Goal: Task Accomplishment & Management: Use online tool/utility

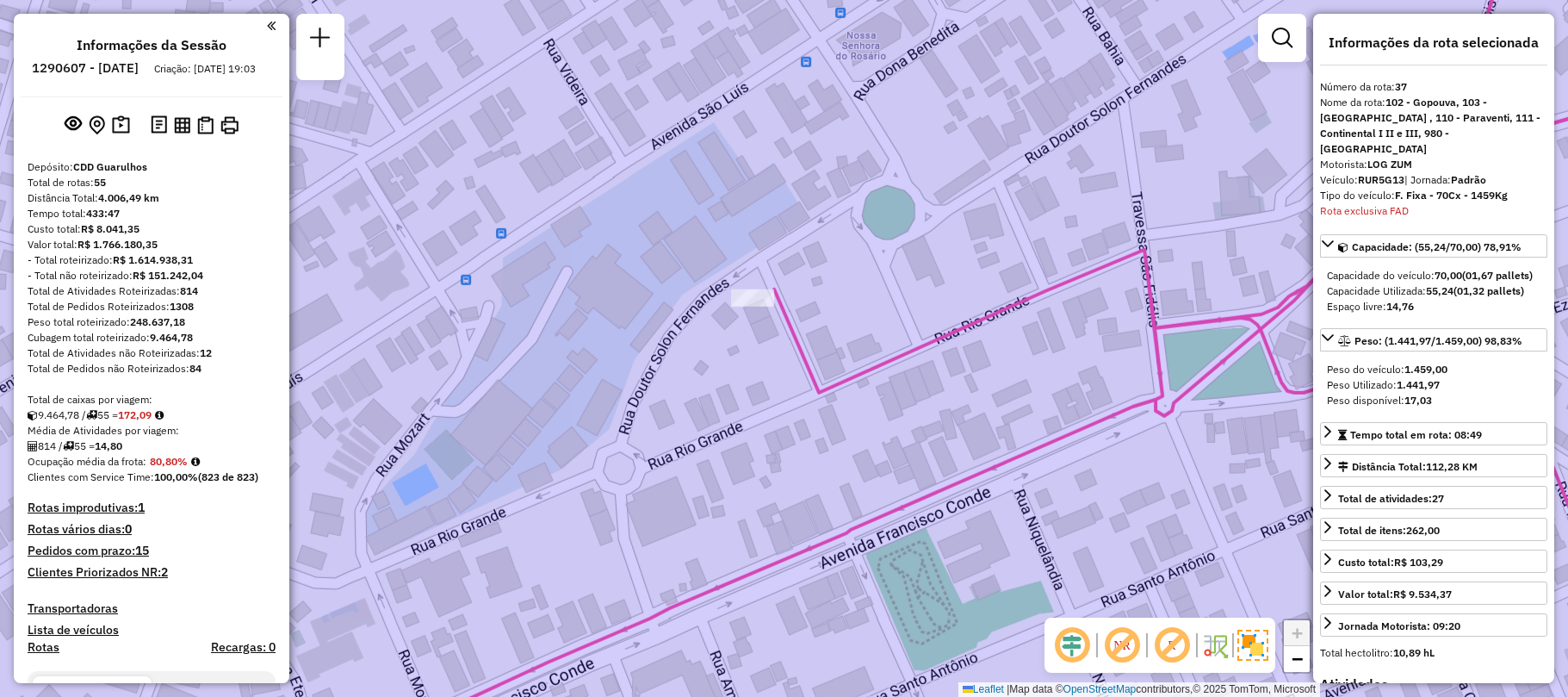
select select "**********"
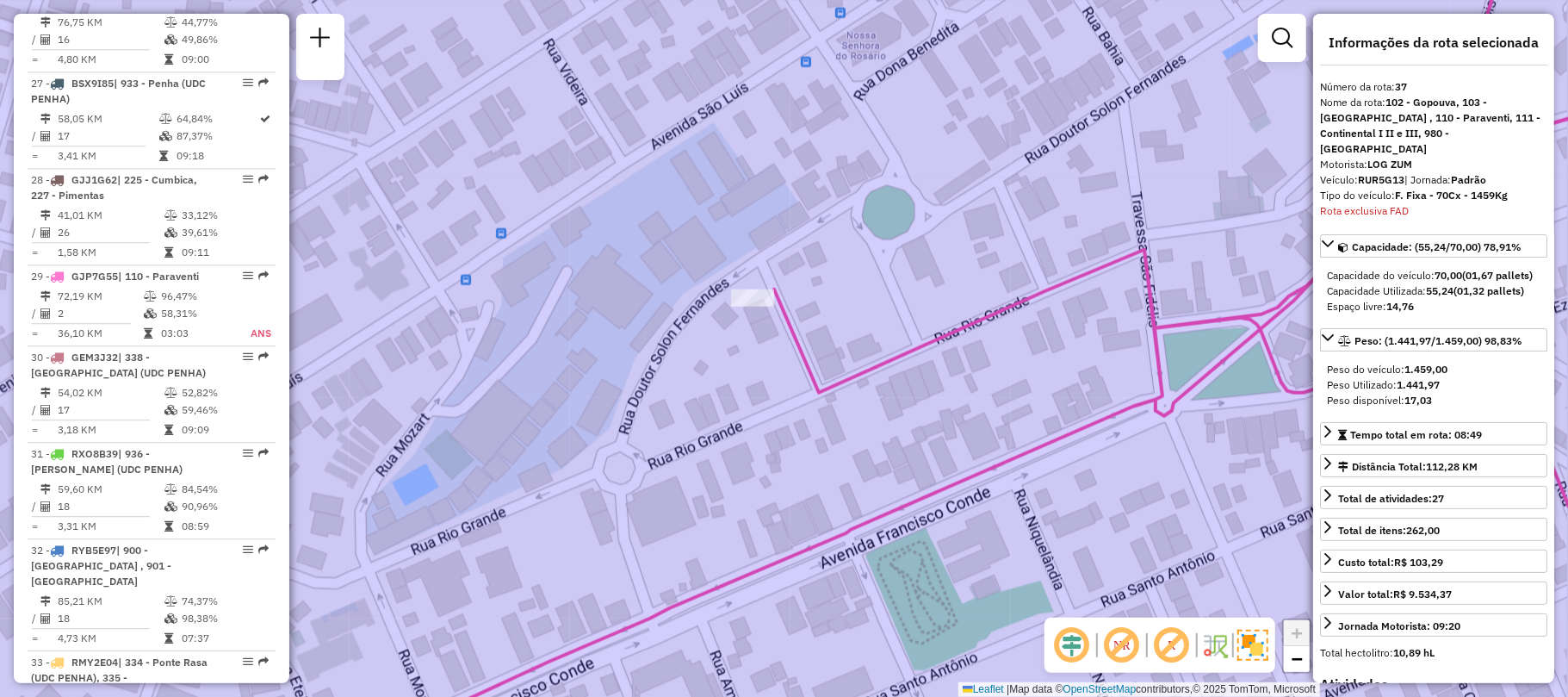
scroll to position [2750, 0]
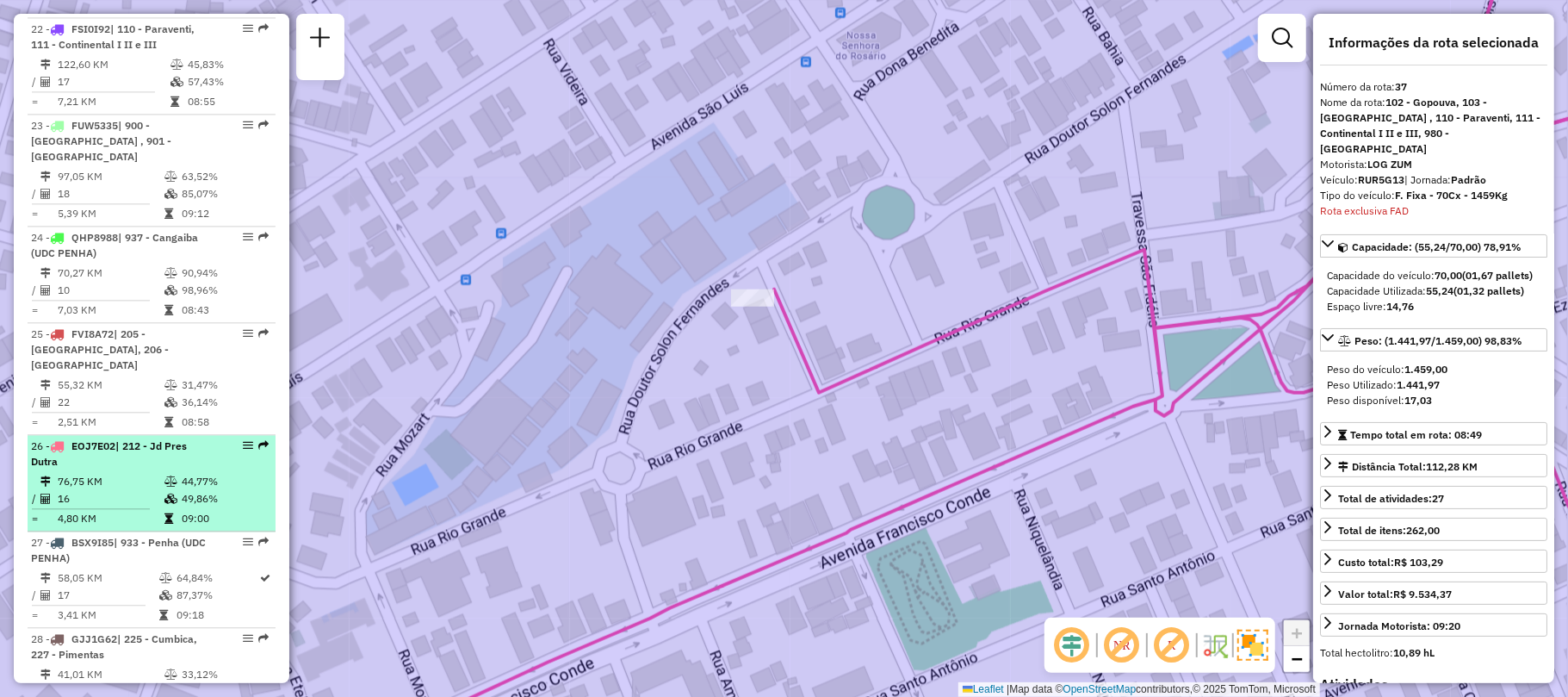
click at [121, 510] on td "4,80 KM" at bounding box center [109, 518] width 107 height 17
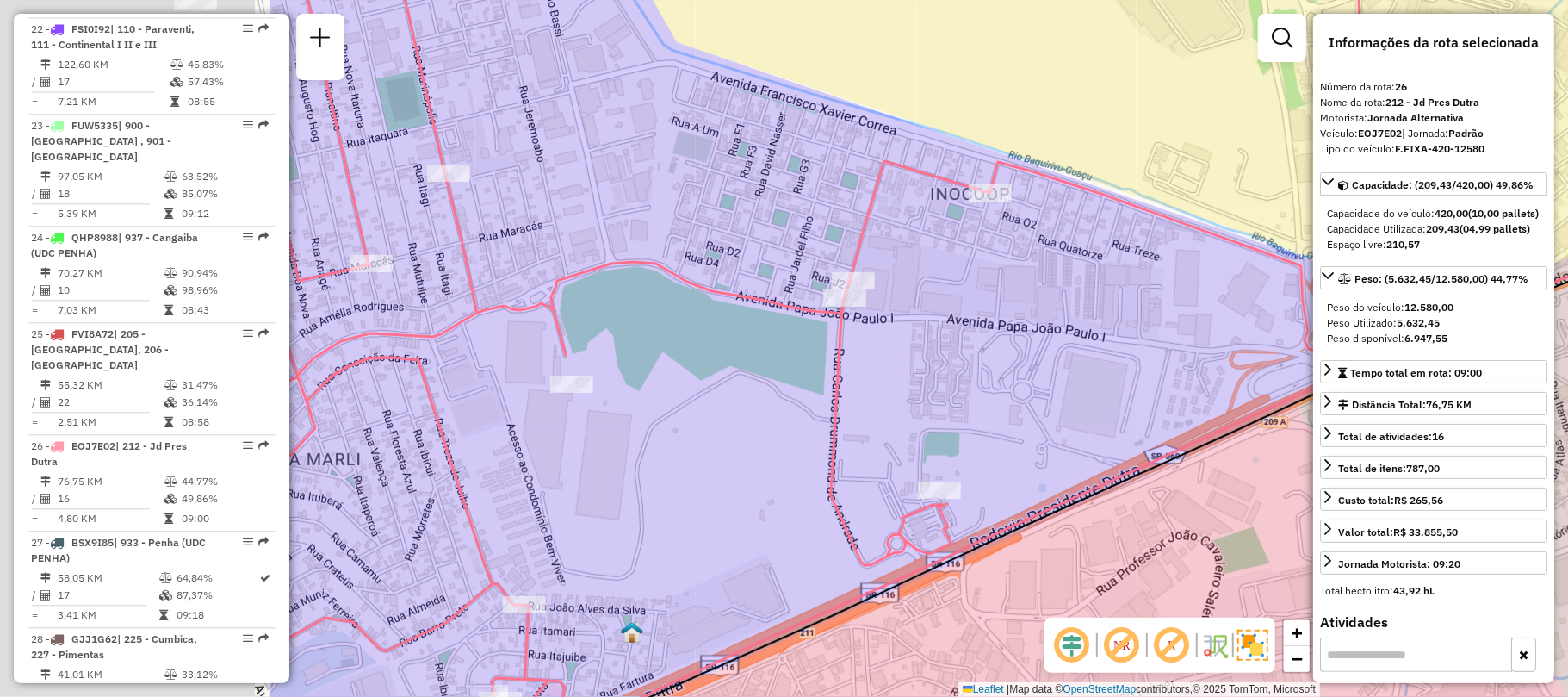
drag, startPoint x: 537, startPoint y: 277, endPoint x: 979, endPoint y: 277, distance: 442.0
click at [979, 277] on div "Janela de atendimento Grade de atendimento Capacidade Transportadoras Veículos …" at bounding box center [784, 348] width 1568 height 697
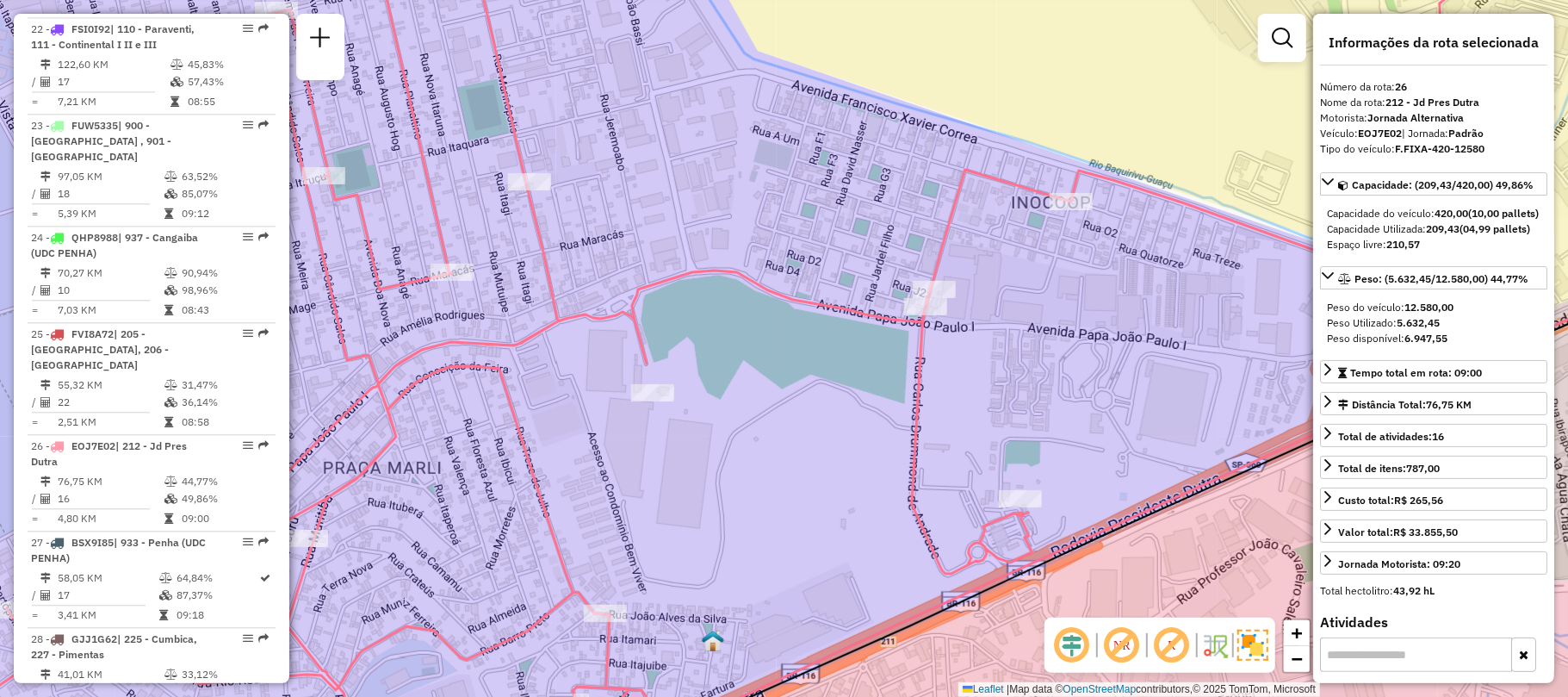
drag, startPoint x: 699, startPoint y: 271, endPoint x: 987, endPoint y: 287, distance: 288.4
click at [987, 287] on icon at bounding box center [745, 357] width 1476 height 837
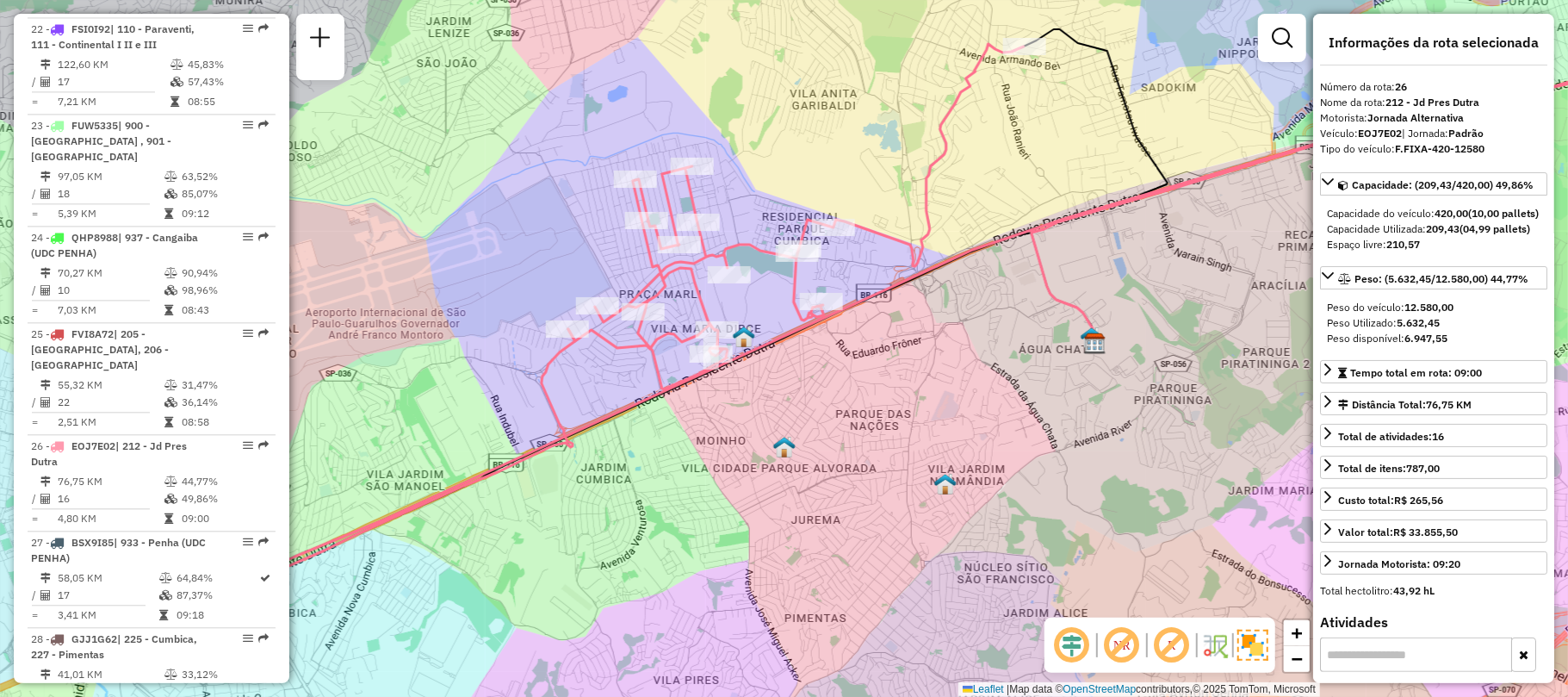
scroll to position [5508, 0]
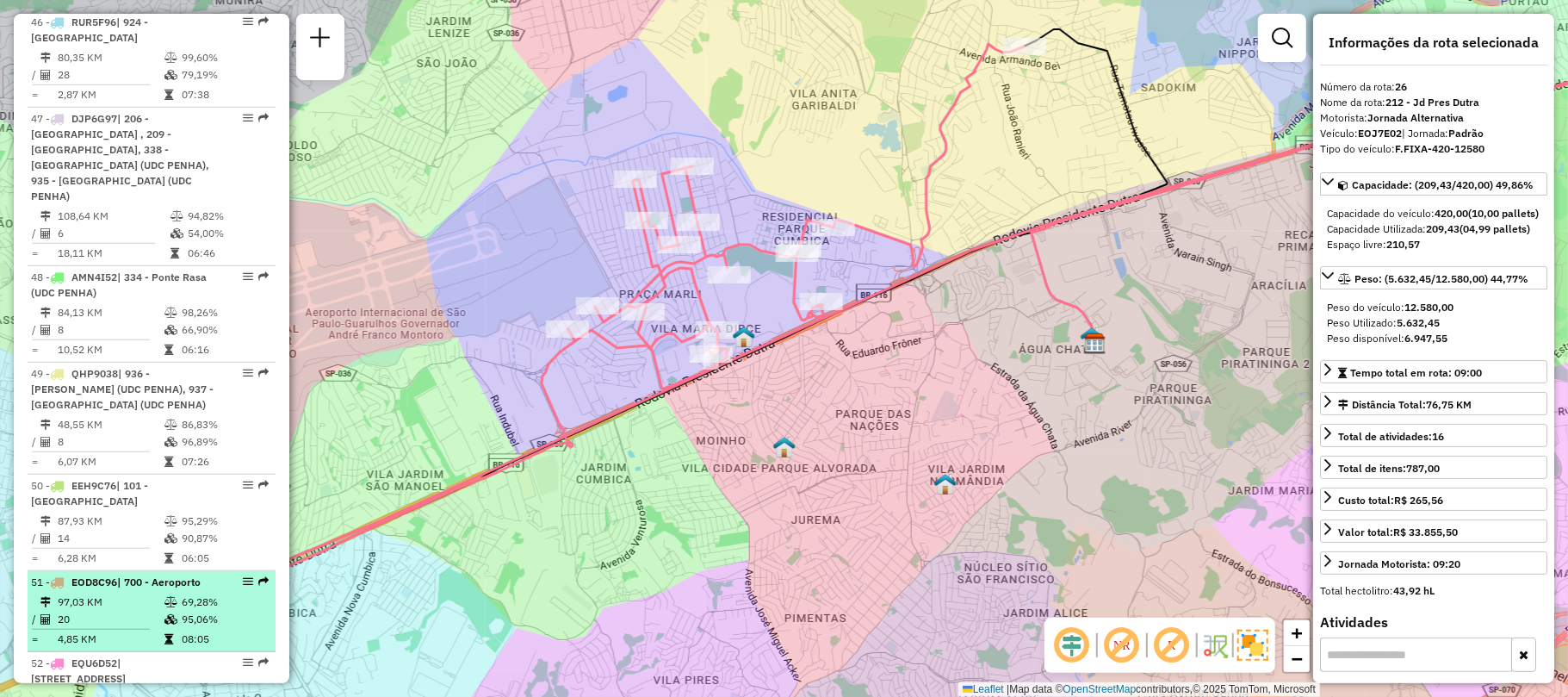
click at [90, 594] on td "97,03 KM" at bounding box center [109, 602] width 107 height 17
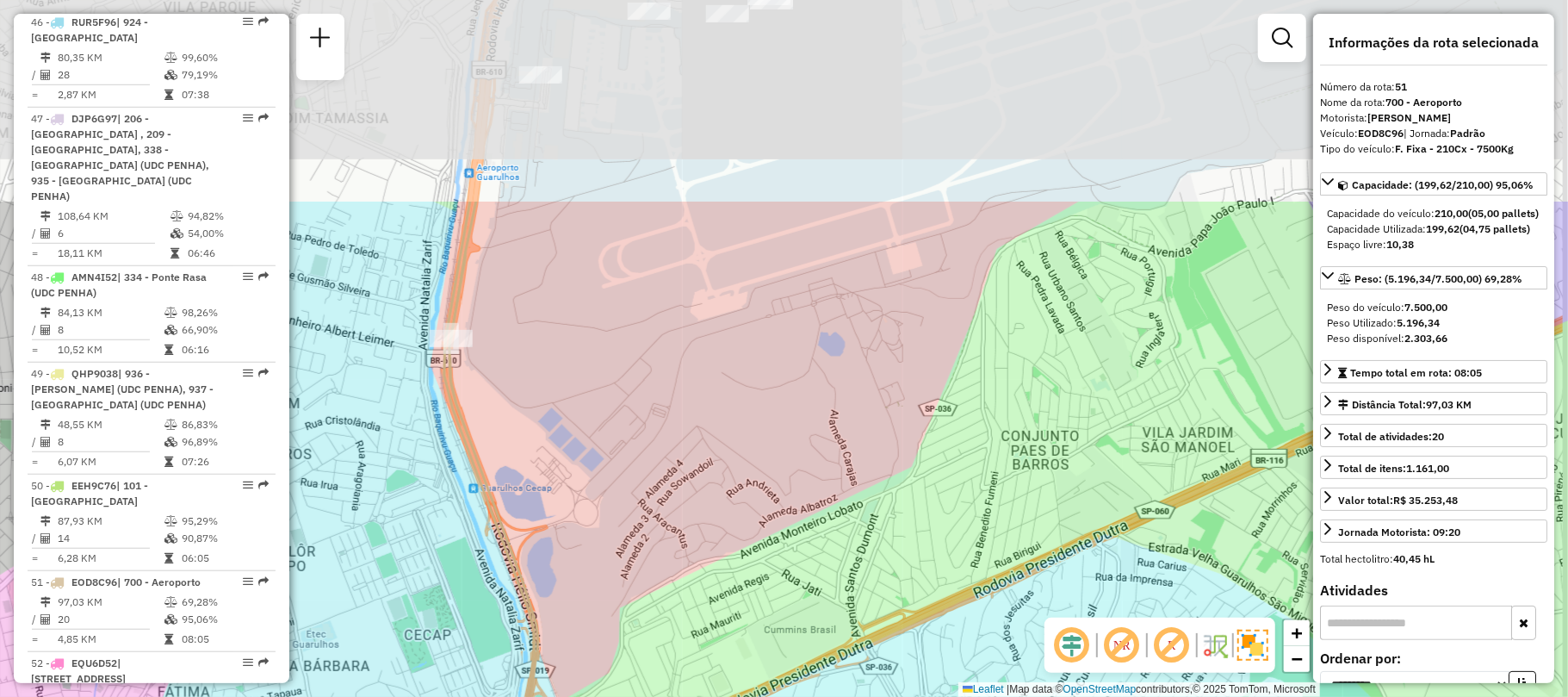
drag, startPoint x: 742, startPoint y: 242, endPoint x: 733, endPoint y: 510, distance: 268.2
click at [733, 510] on div "Janela de atendimento Grade de atendimento Capacidade Transportadoras Veículos …" at bounding box center [784, 348] width 1568 height 697
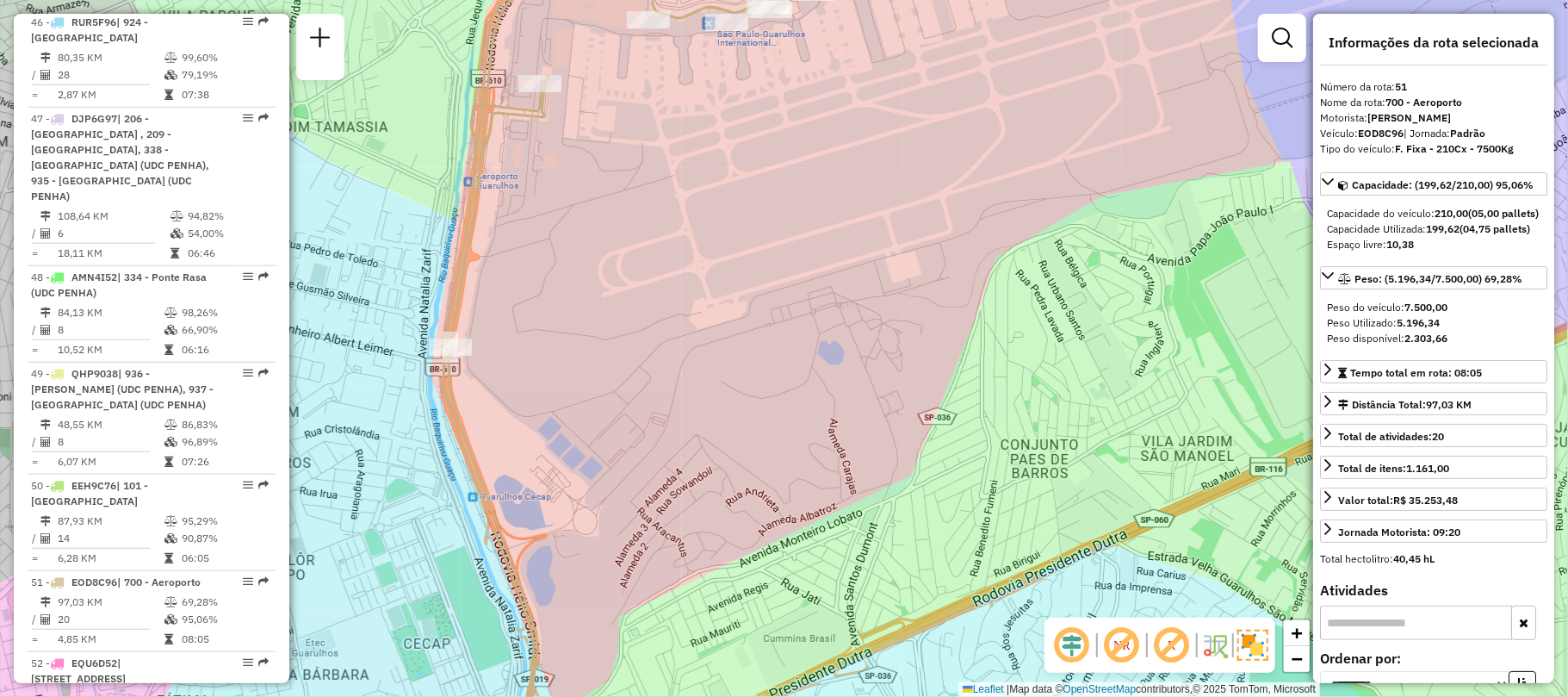
drag, startPoint x: 700, startPoint y: 280, endPoint x: 707, endPoint y: 412, distance: 132.2
click at [707, 411] on div "Janela de atendimento Grade de atendimento Capacidade Transportadoras Veículos …" at bounding box center [784, 348] width 1568 height 697
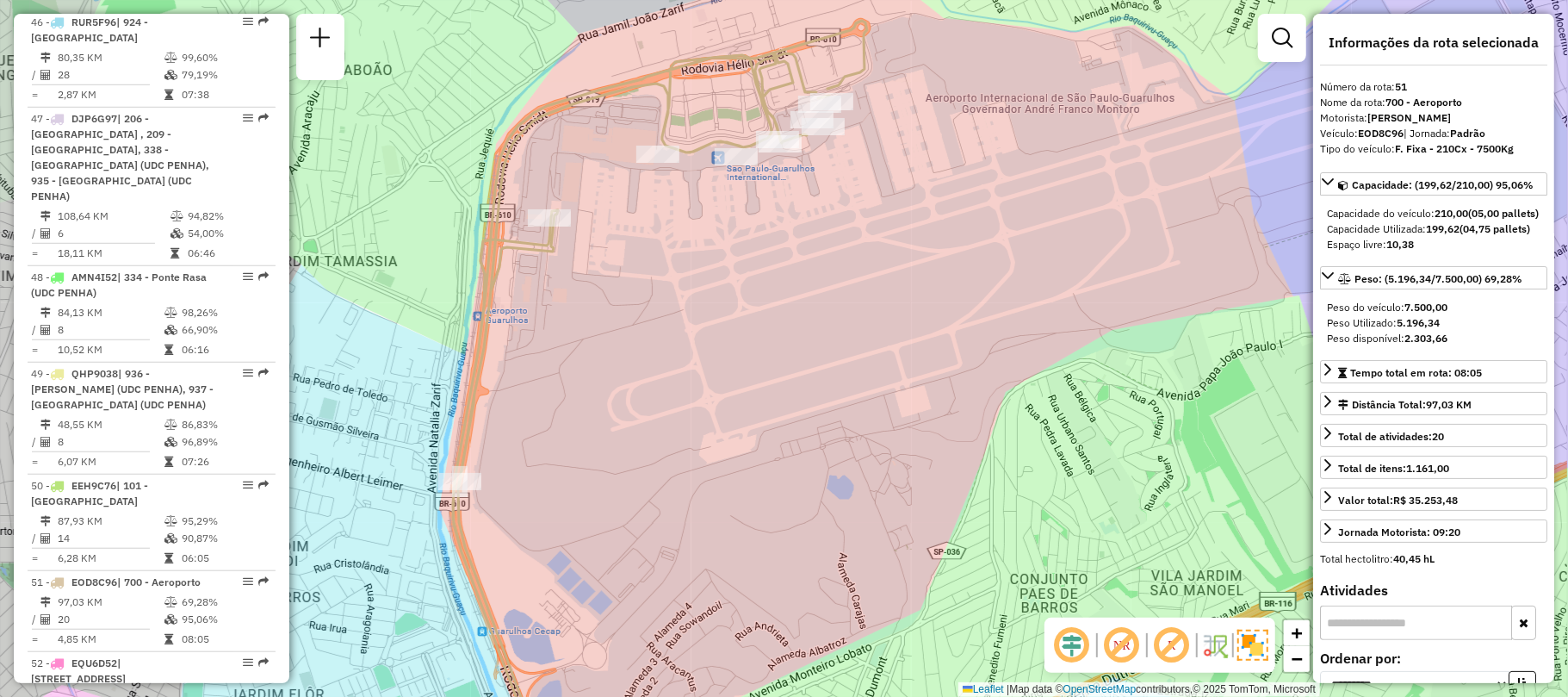
drag, startPoint x: 705, startPoint y: 305, endPoint x: 710, endPoint y: 390, distance: 85.1
click at [710, 390] on div "Janela de atendimento Grade de atendimento Capacidade Transportadoras Veículos …" at bounding box center [784, 348] width 1568 height 697
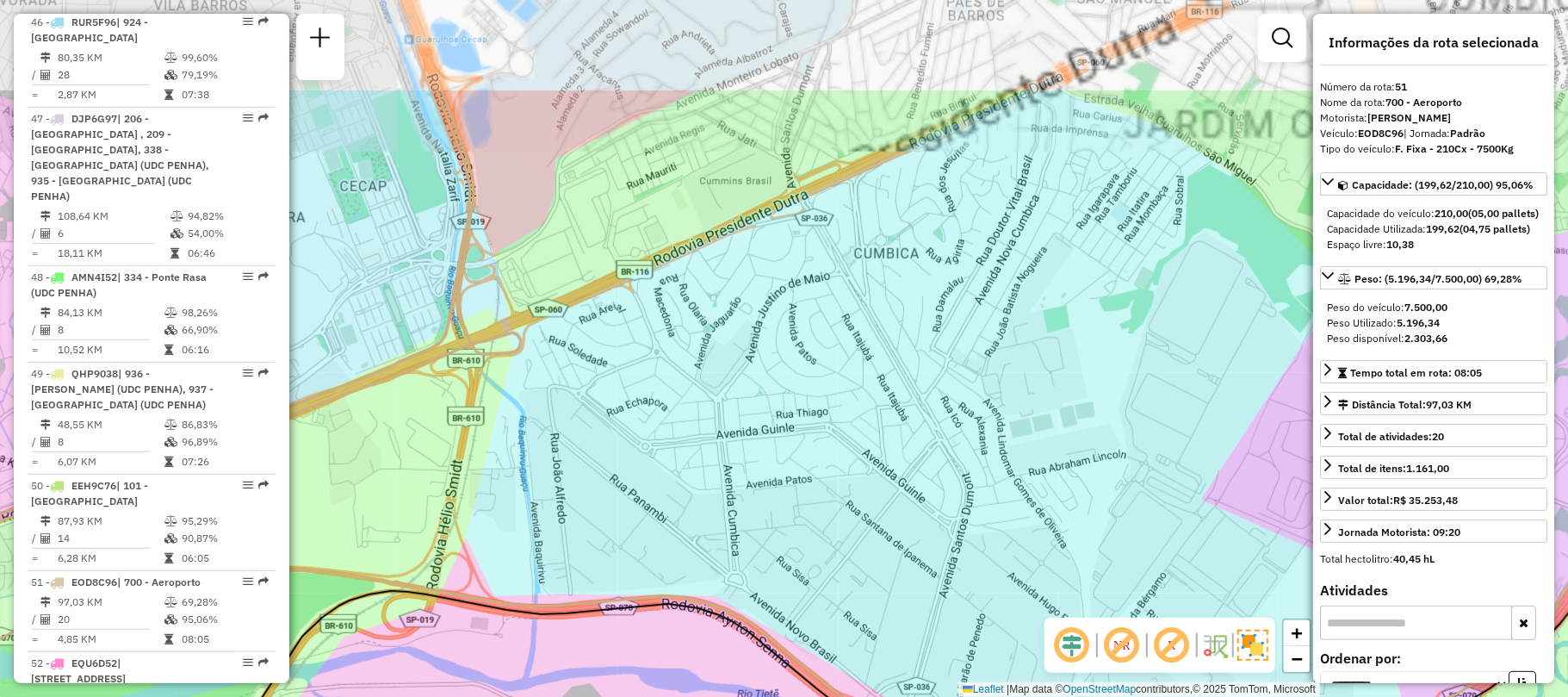
drag, startPoint x: 717, startPoint y: 410, endPoint x: 801, endPoint y: 522, distance: 140.0
click at [801, 522] on div "Janela de atendimento Grade de atendimento Capacidade Transportadoras Veículos …" at bounding box center [784, 348] width 1568 height 697
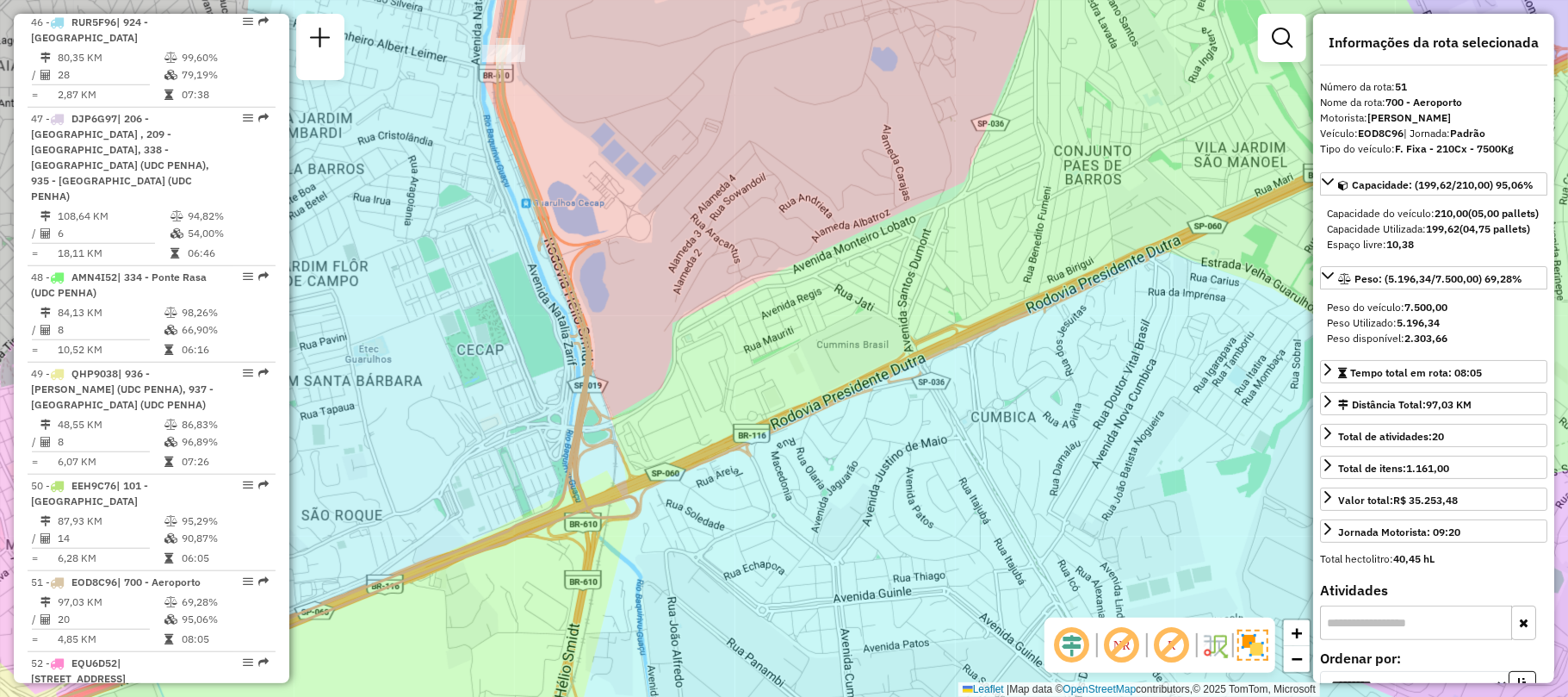
drag, startPoint x: 665, startPoint y: 331, endPoint x: 738, endPoint y: 497, distance: 181.3
click at [738, 497] on div "Janela de atendimento Grade de atendimento Capacidade Transportadoras Veículos …" at bounding box center [784, 348] width 1568 height 697
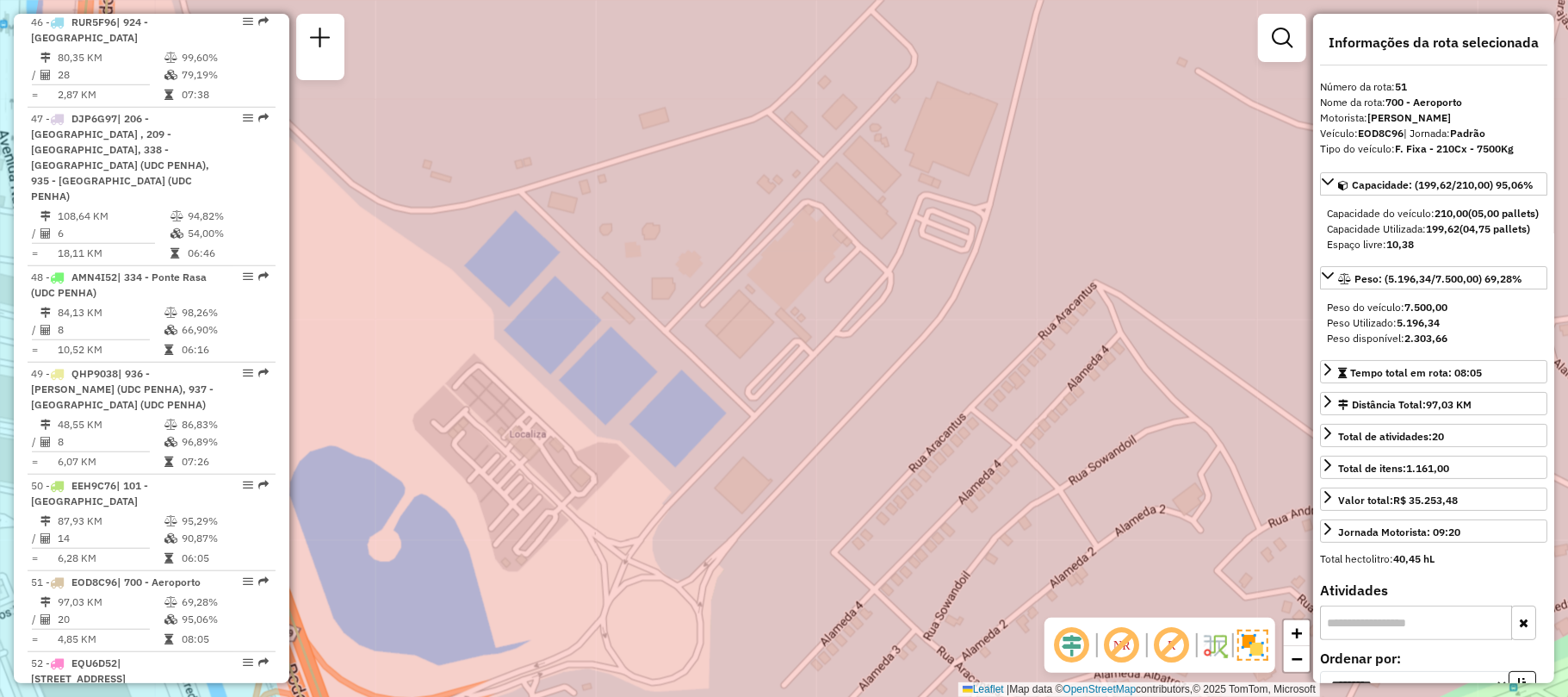
drag, startPoint x: 444, startPoint y: 125, endPoint x: 862, endPoint y: 460, distance: 535.7
click at [855, 457] on div "Janela de atendimento Grade de atendimento Capacidade Transportadoras Veículos …" at bounding box center [784, 348] width 1568 height 697
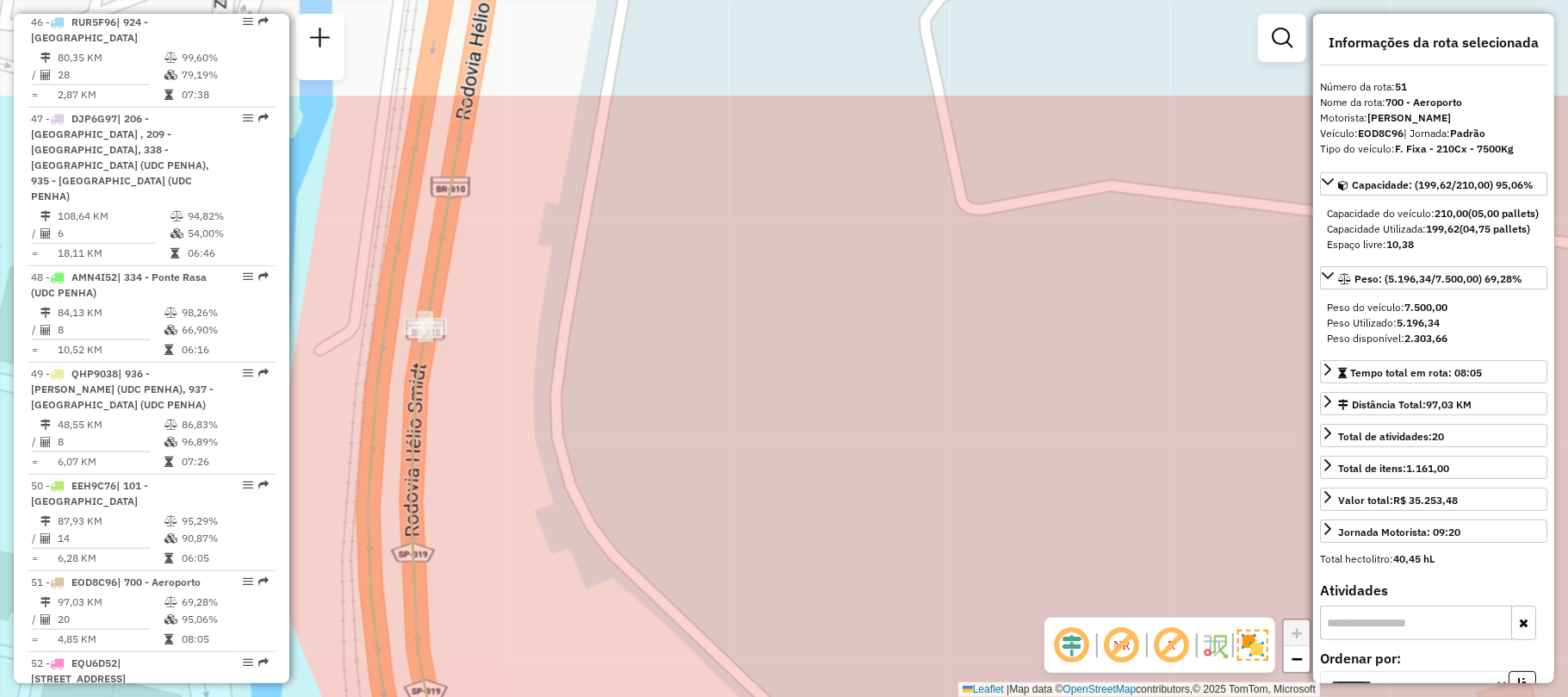
drag, startPoint x: 477, startPoint y: 287, endPoint x: 521, endPoint y: 429, distance: 148.7
click at [550, 460] on div "Janela de atendimento Grade de atendimento Capacidade Transportadoras Veículos …" at bounding box center [784, 348] width 1568 height 697
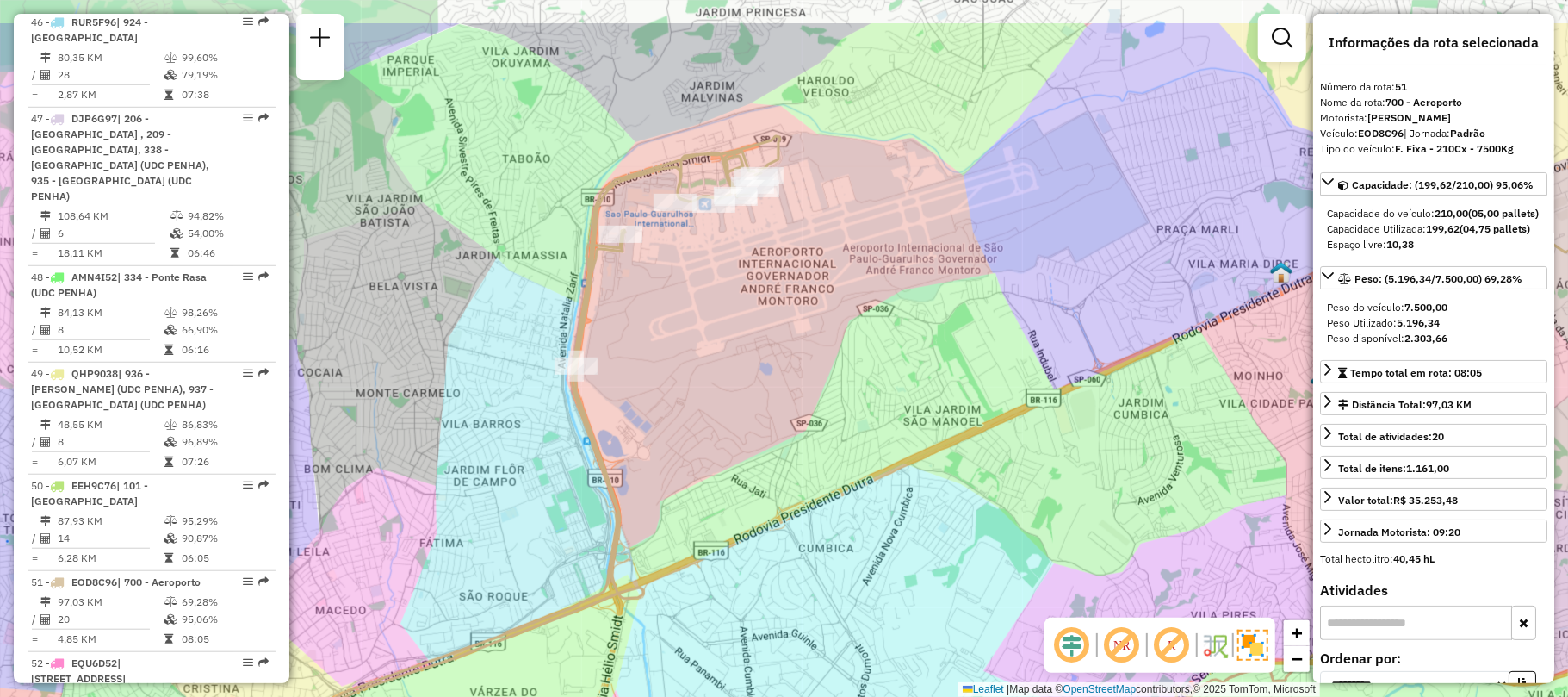
drag, startPoint x: 623, startPoint y: 239, endPoint x: 673, endPoint y: 462, distance: 228.5
click at [673, 462] on div "Janela de atendimento Grade de atendimento Capacidade Transportadoras Veículos …" at bounding box center [784, 348] width 1568 height 697
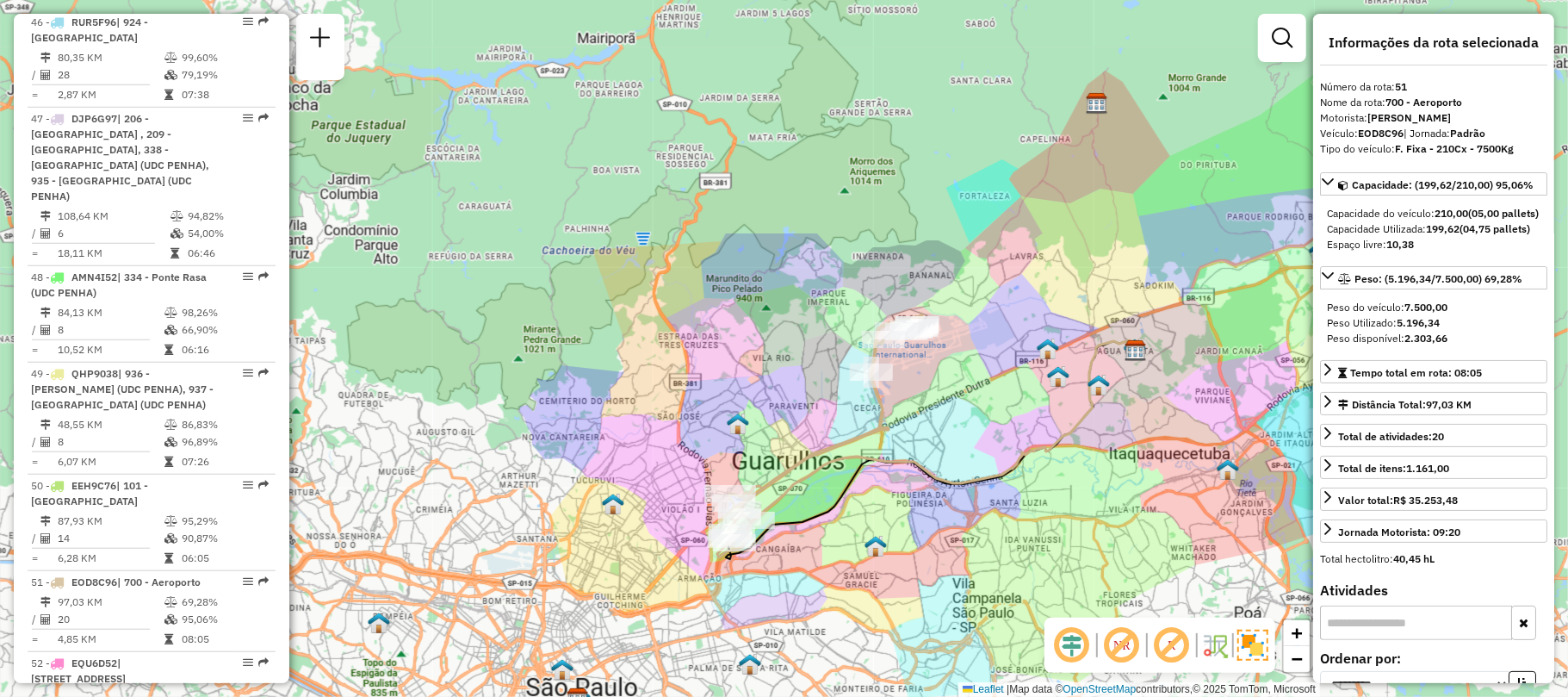
drag, startPoint x: 518, startPoint y: 390, endPoint x: 802, endPoint y: 342, distance: 288.0
click at [802, 342] on div "Janela de atendimento Grade de atendimento Capacidade Transportadoras Veículos …" at bounding box center [784, 348] width 1568 height 697
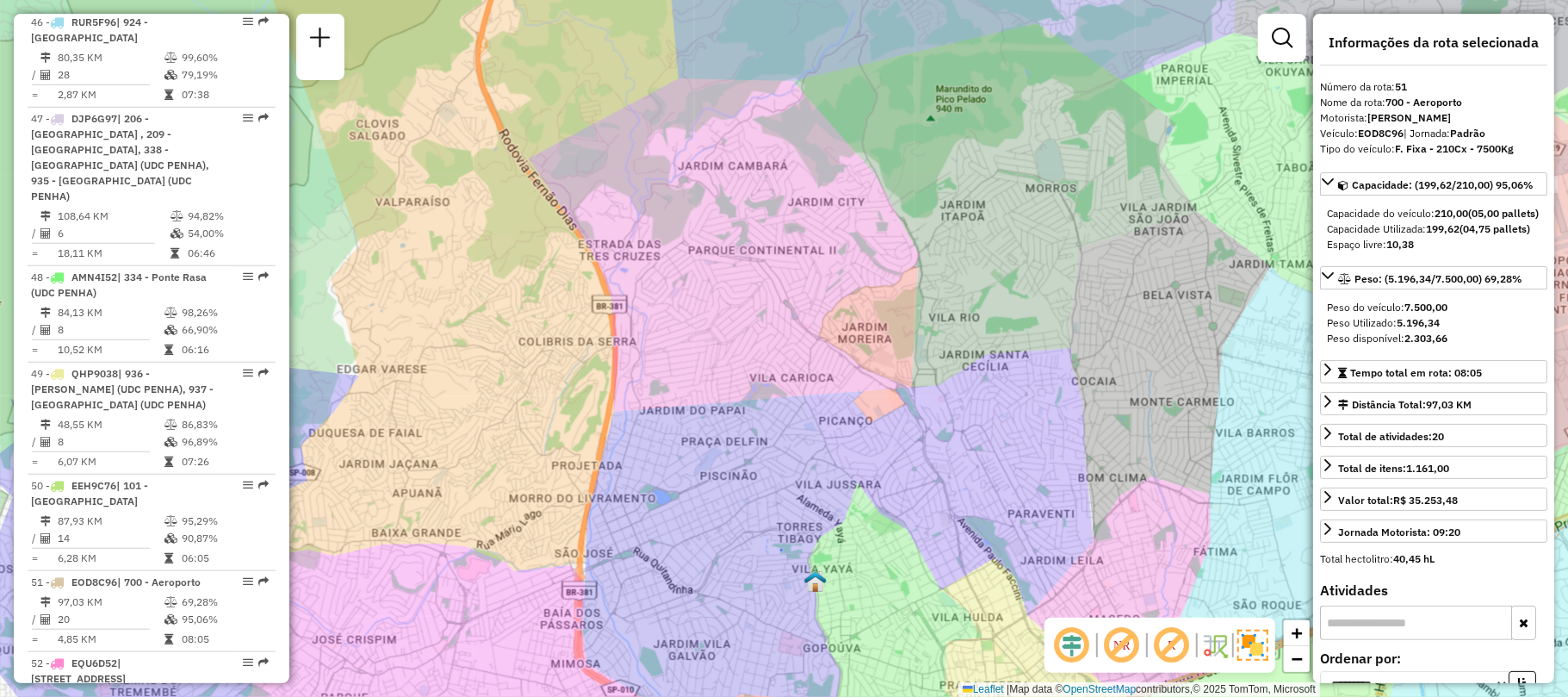
drag, startPoint x: 989, startPoint y: 336, endPoint x: 589, endPoint y: 341, distance: 400.0
click at [594, 343] on div "Janela de atendimento Grade de atendimento Capacidade Transportadoras Veículos …" at bounding box center [784, 348] width 1568 height 697
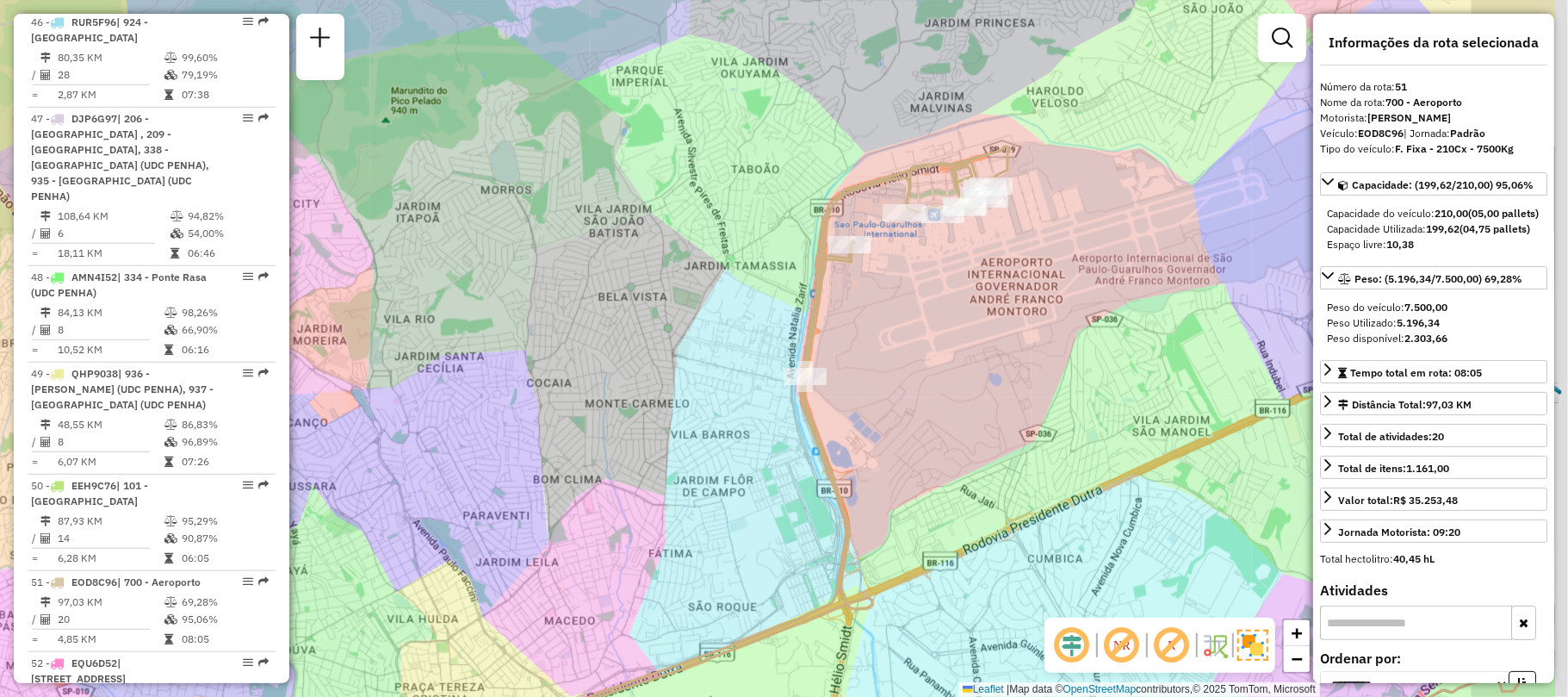
drag, startPoint x: 838, startPoint y: 343, endPoint x: 786, endPoint y: 343, distance: 52.0
click at [786, 343] on div "Janela de atendimento Grade de atendimento Capacidade Transportadoras Veículos …" at bounding box center [784, 348] width 1568 height 697
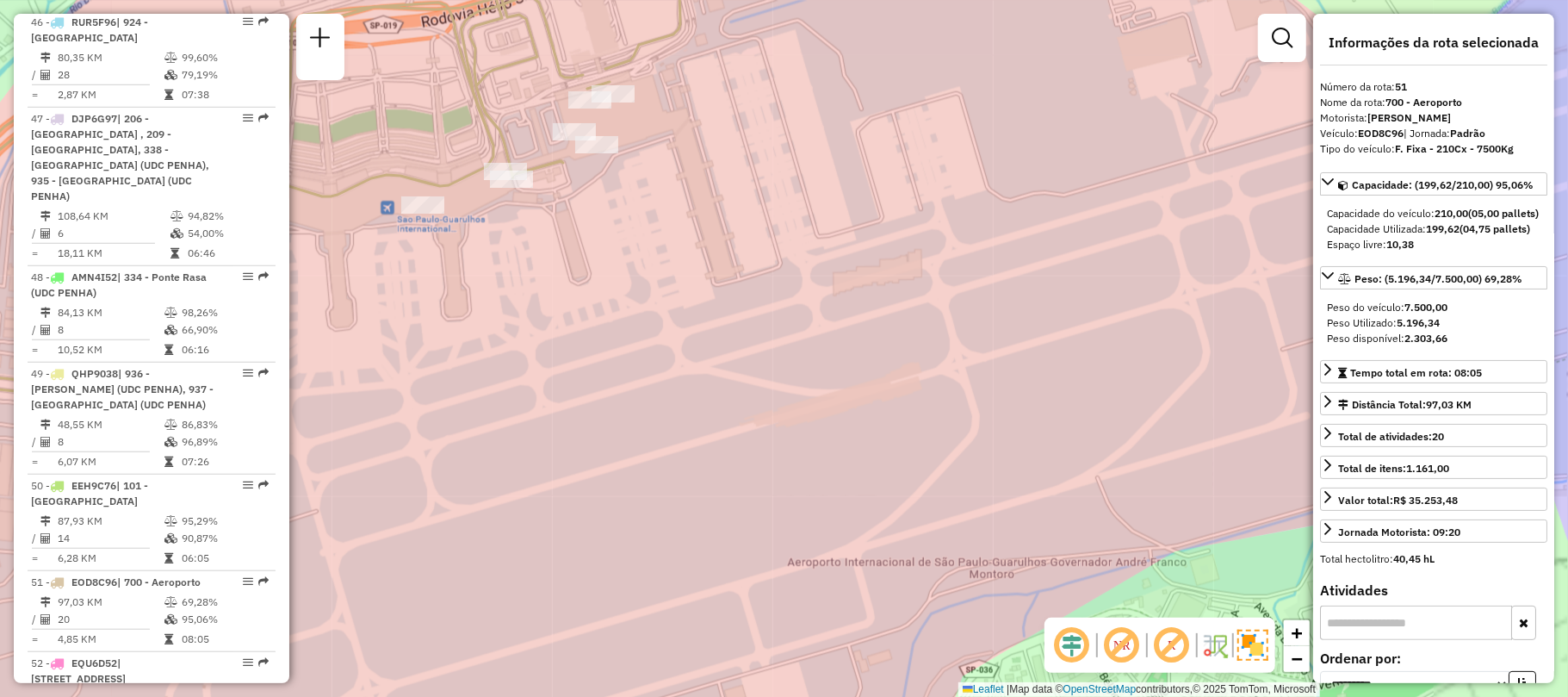
drag, startPoint x: 863, startPoint y: 176, endPoint x: 849, endPoint y: 293, distance: 117.8
click at [860, 288] on div "Janela de atendimento Grade de atendimento Capacidade Transportadoras Veículos …" at bounding box center [784, 348] width 1568 height 697
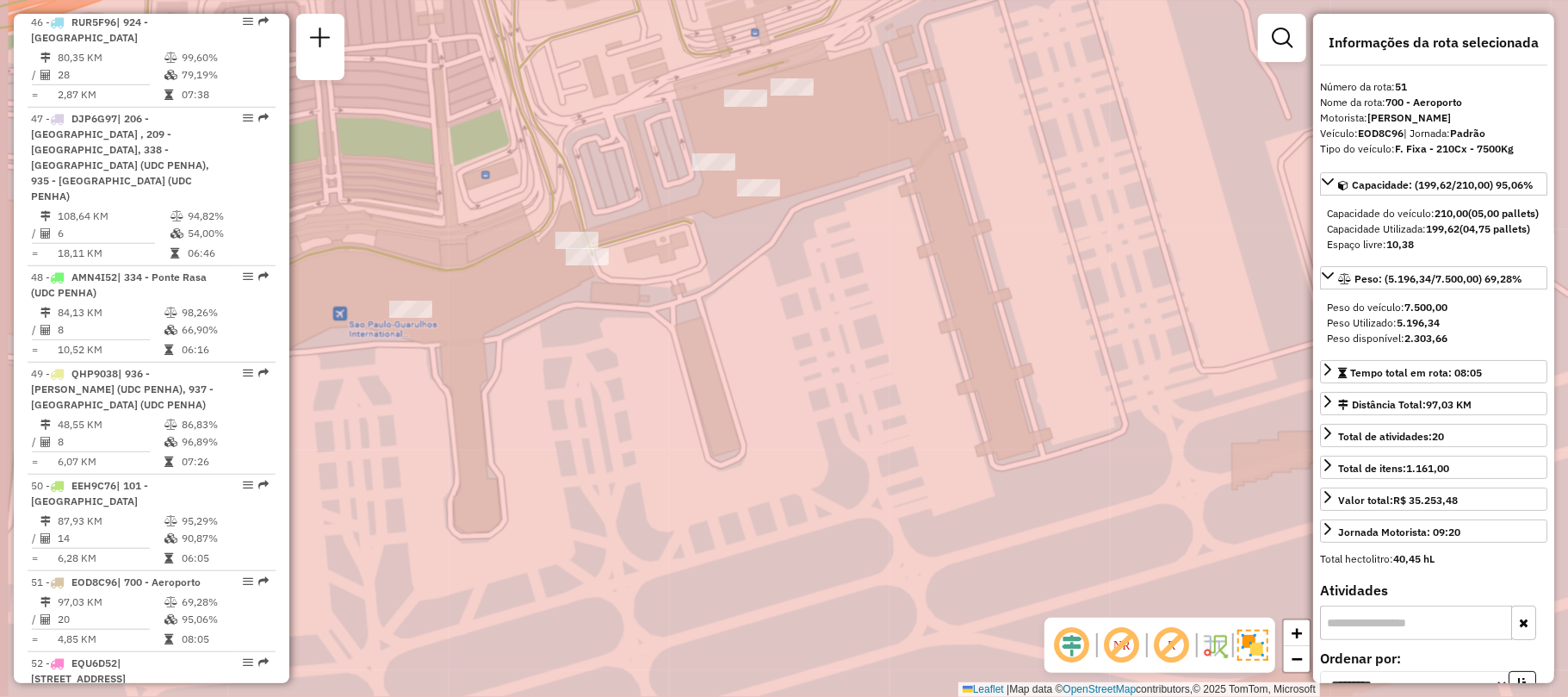
drag, startPoint x: 466, startPoint y: 269, endPoint x: 550, endPoint y: 263, distance: 84.2
click at [550, 263] on div "Janela de atendimento Grade de atendimento Capacidade Transportadoras Veículos …" at bounding box center [784, 348] width 1568 height 697
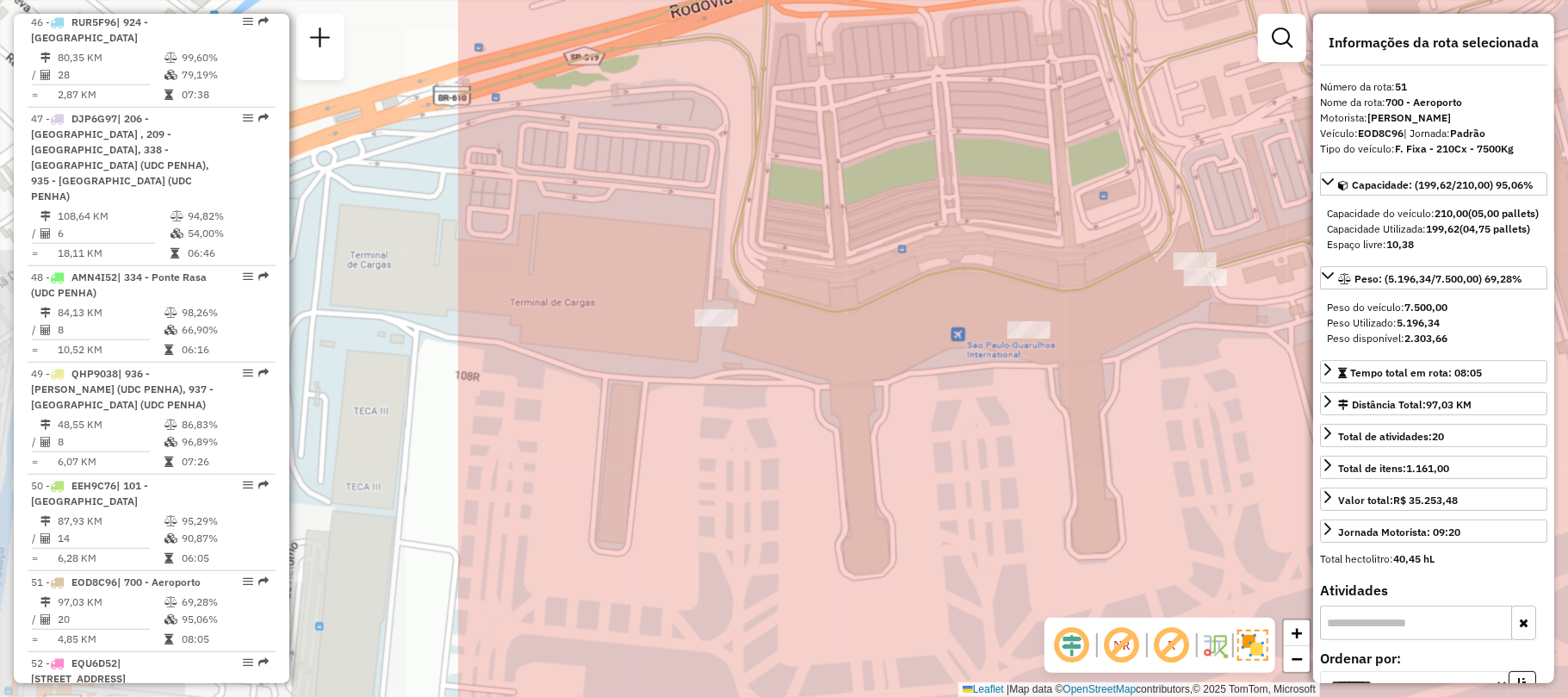
drag, startPoint x: 469, startPoint y: 397, endPoint x: 1020, endPoint y: 422, distance: 551.6
click at [1020, 422] on div "Janela de atendimento Grade de atendimento Capacidade Transportadoras Veículos …" at bounding box center [784, 348] width 1568 height 697
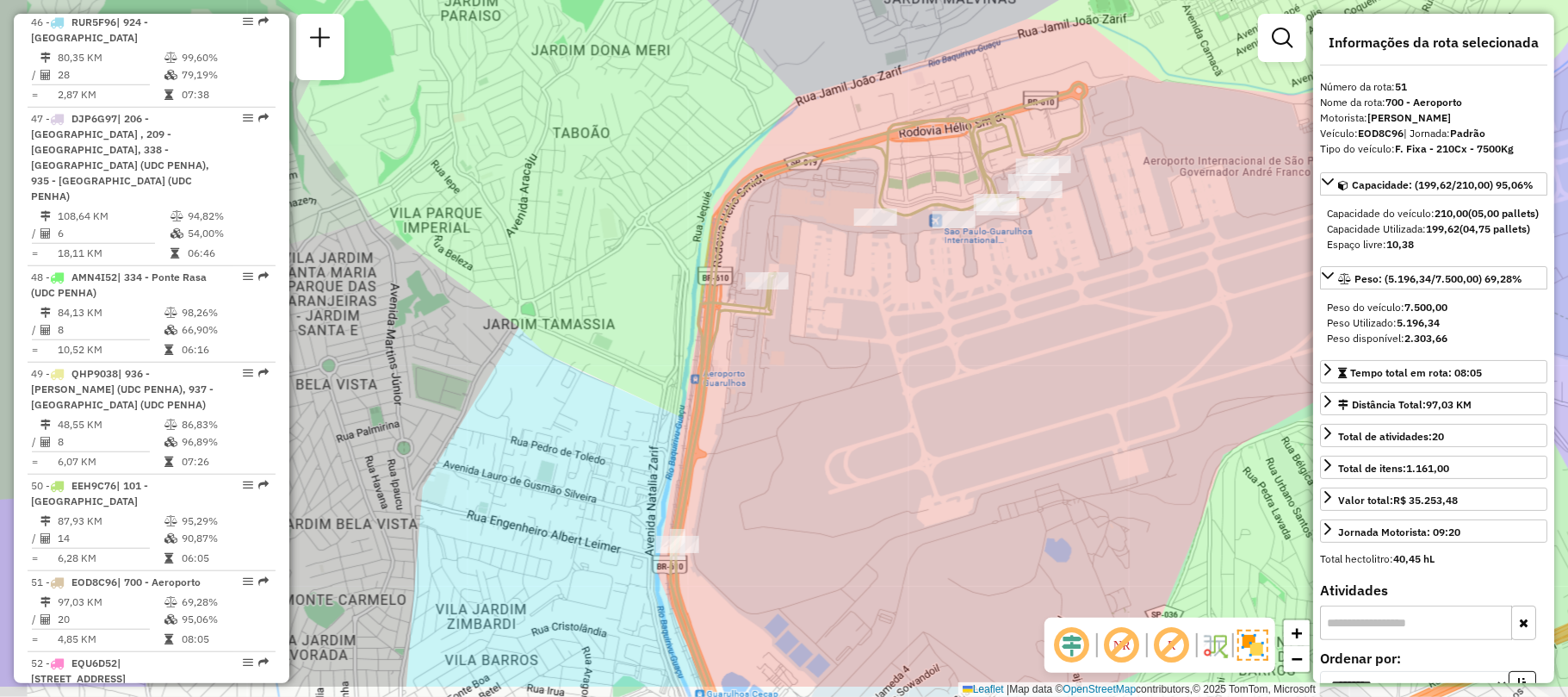
drag, startPoint x: 785, startPoint y: 322, endPoint x: 895, endPoint y: 188, distance: 173.4
click at [887, 194] on div "Rota 51 - Placa EOD8C96 91630101 - GLOBAL LOUNGE OP GRU Janela de atendimento G…" at bounding box center [784, 348] width 1568 height 697
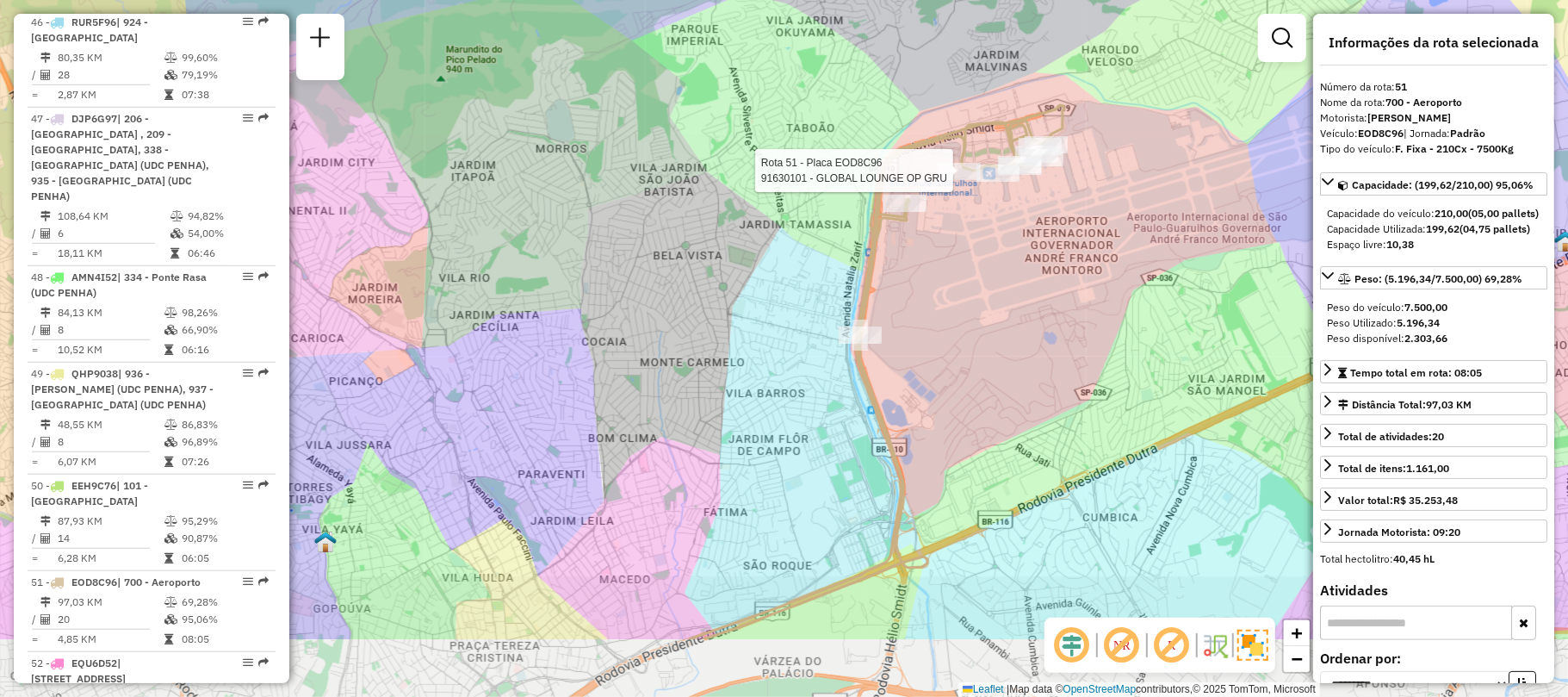
drag, startPoint x: 942, startPoint y: 297, endPoint x: 958, endPoint y: 269, distance: 32.2
click at [956, 271] on div "Rota 51 - Placa EOD8C96 91630101 - GLOBAL LOUNGE OP GRU Janela de atendimento G…" at bounding box center [784, 348] width 1568 height 697
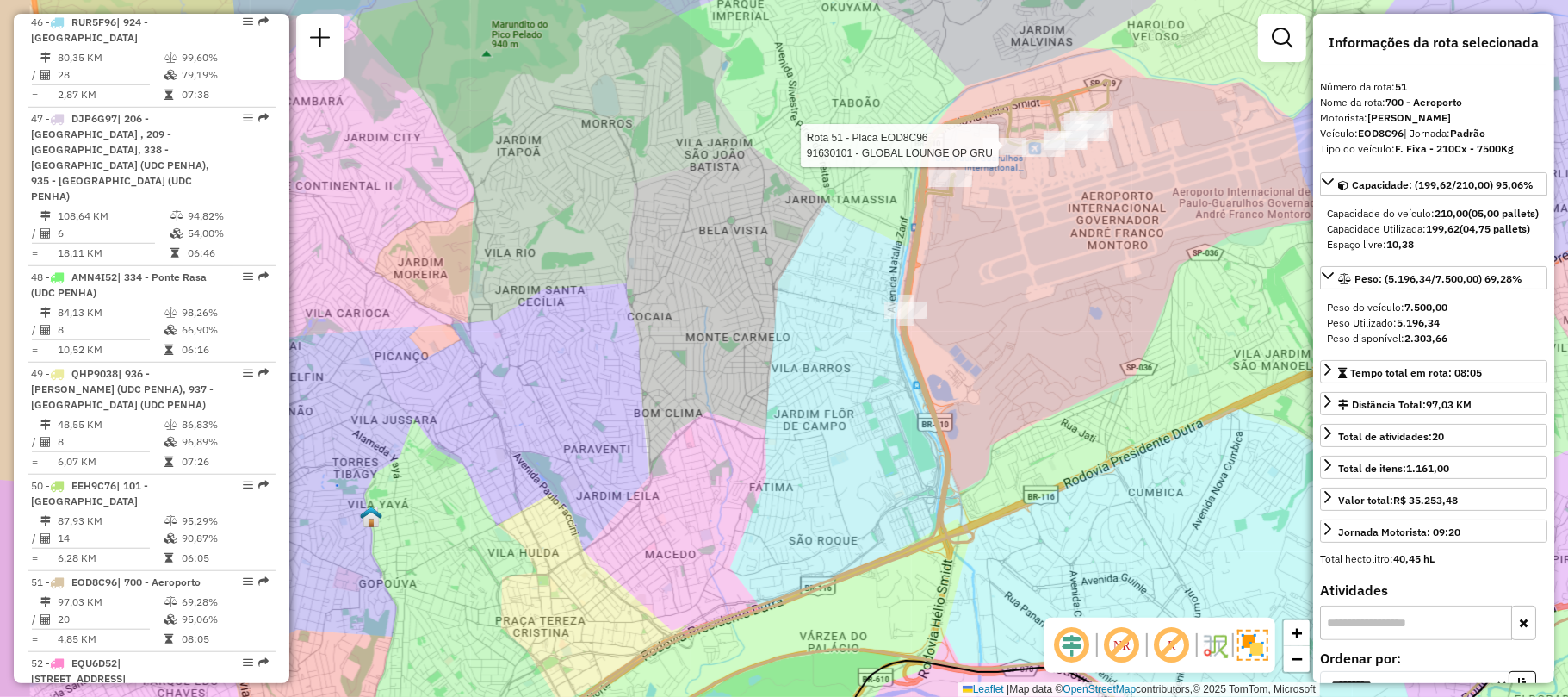
drag, startPoint x: 779, startPoint y: 459, endPoint x: 1050, endPoint y: 289, distance: 319.9
click at [1050, 289] on div "Rota 51 - Placa EOD8C96 91630101 - GLOBAL LOUNGE OP GRU Janela de atendimento G…" at bounding box center [784, 348] width 1568 height 697
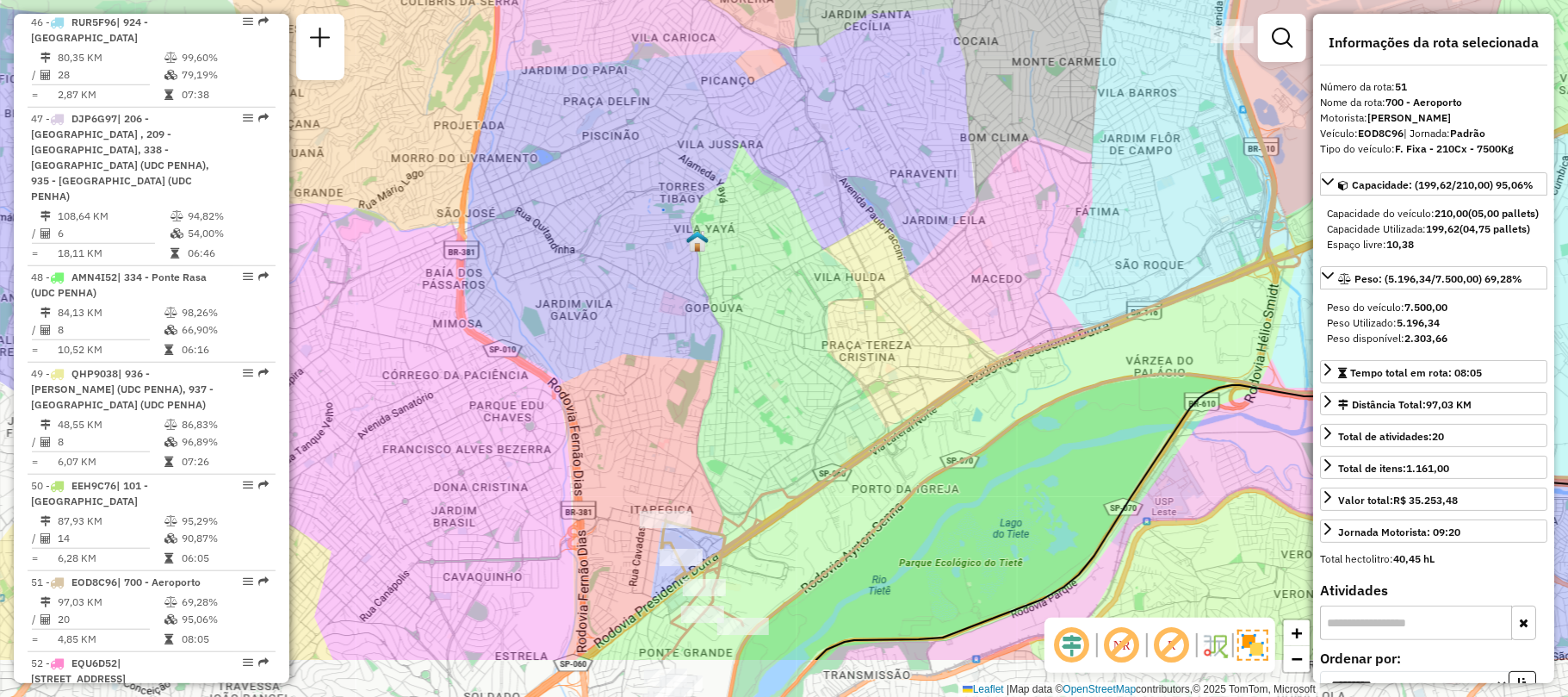
drag, startPoint x: 770, startPoint y: 460, endPoint x: 814, endPoint y: 291, distance: 174.6
click at [813, 294] on div "Rota 51 - Placa EOD8C96 91630101 - GLOBAL LOUNGE OP GRU Janela de atendimento G…" at bounding box center [784, 348] width 1568 height 697
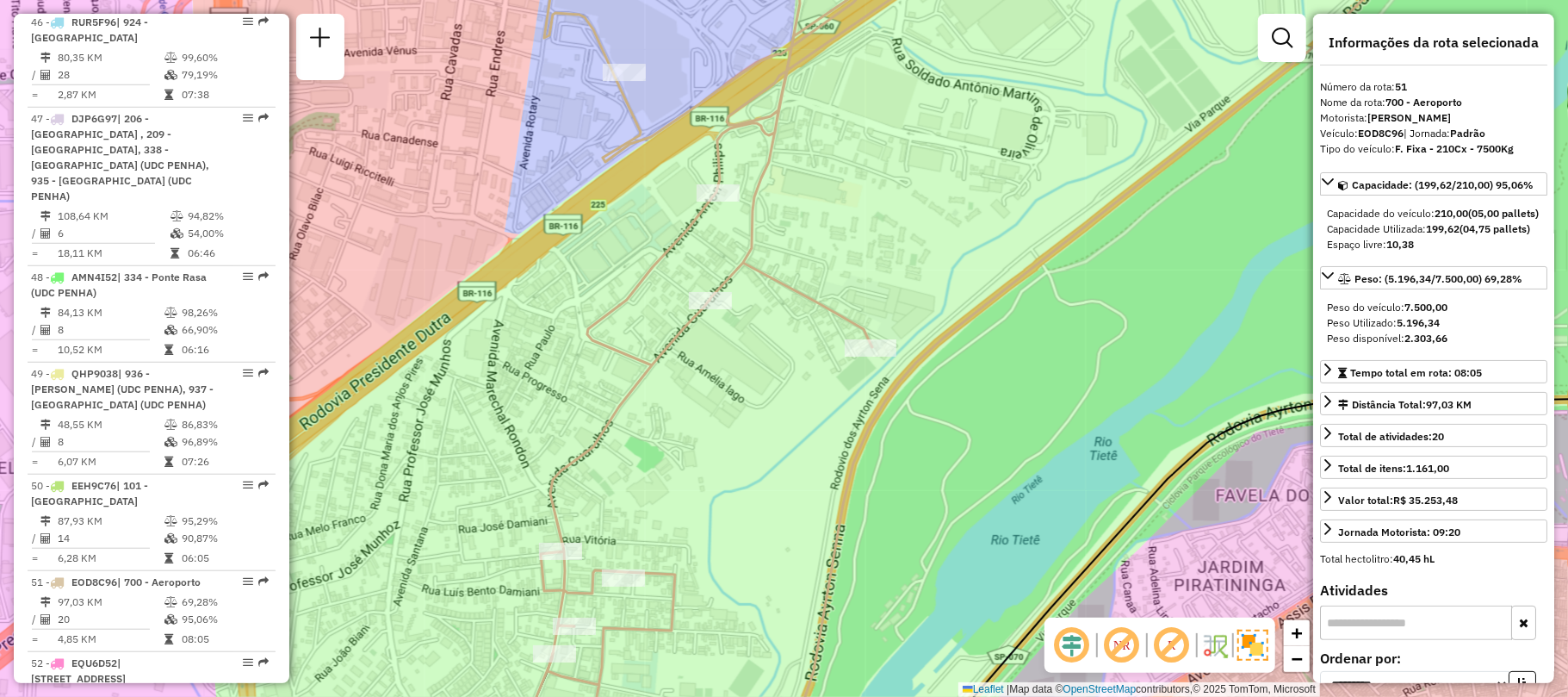
drag, startPoint x: 733, startPoint y: 559, endPoint x: 758, endPoint y: 396, distance: 164.9
click at [759, 404] on div "Rota 51 - Placa EOD8C96 91630101 - GLOBAL LOUNGE OP GRU Janela de atendimento G…" at bounding box center [784, 348] width 1568 height 697
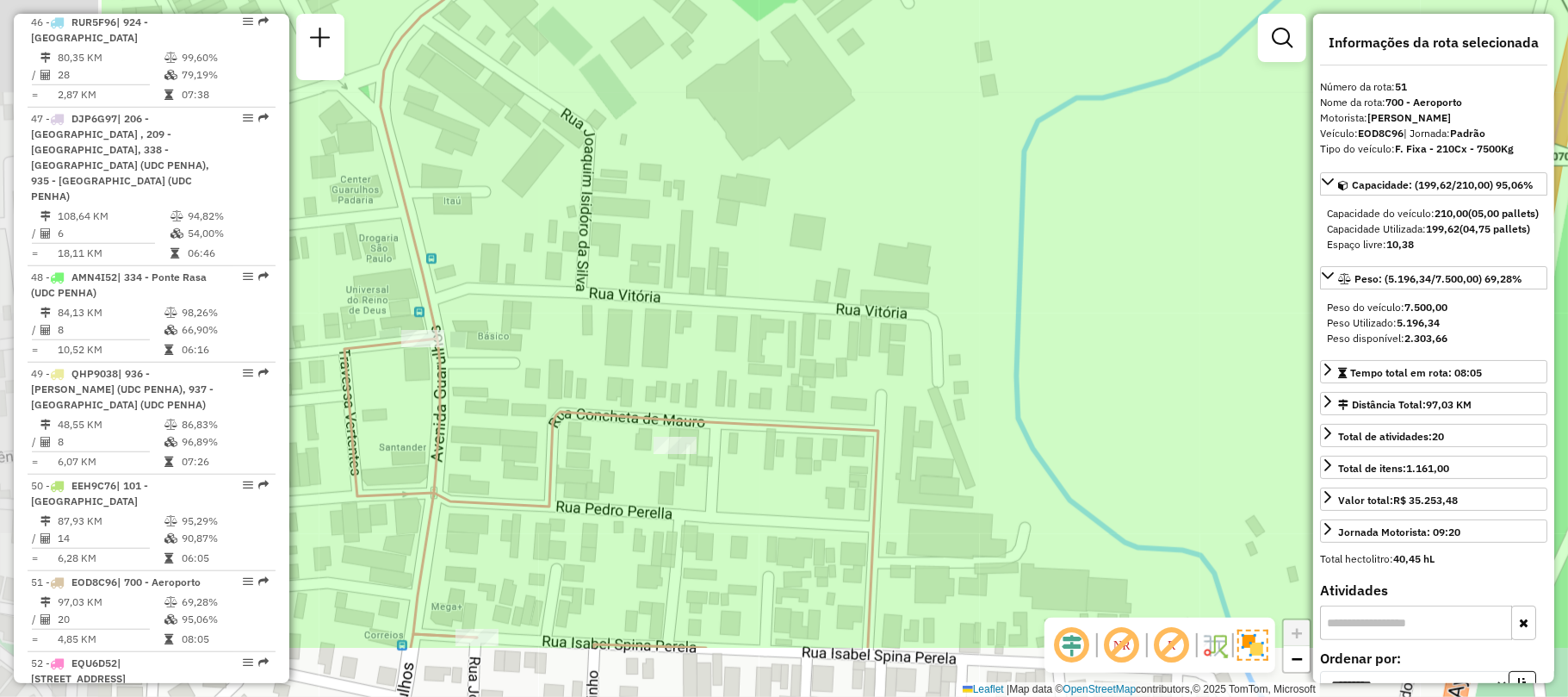
drag, startPoint x: 474, startPoint y: 409, endPoint x: 761, endPoint y: 243, distance: 331.5
click at [761, 243] on div "Rota 51 - Placa EOD8C96 91630101 - GLOBAL LOUNGE OP GRU Janela de atendimento G…" at bounding box center [784, 348] width 1568 height 697
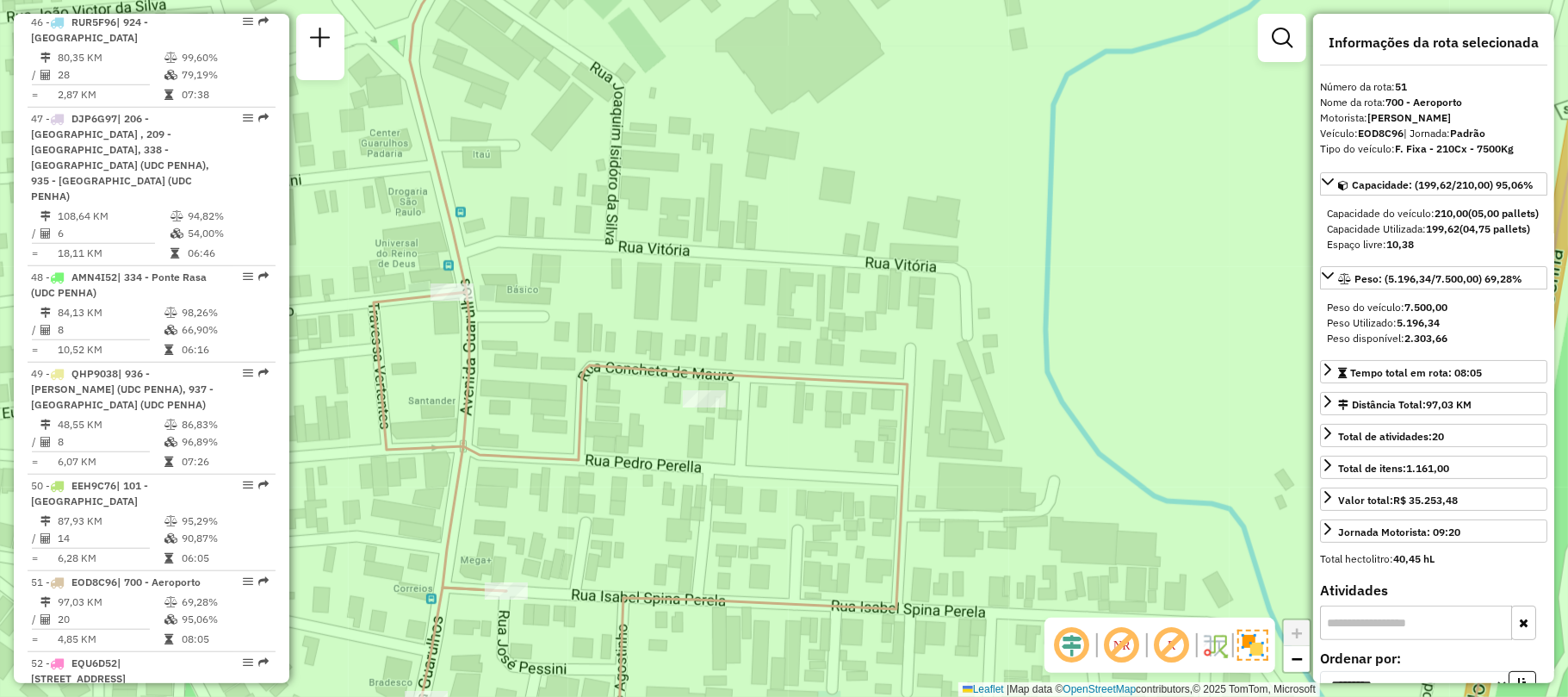
click at [1041, 476] on div "Rota 51 - Placa EOD8C96 91630101 - GLOBAL LOUNGE OP GRU Janela de atendimento G…" at bounding box center [784, 348] width 1568 height 697
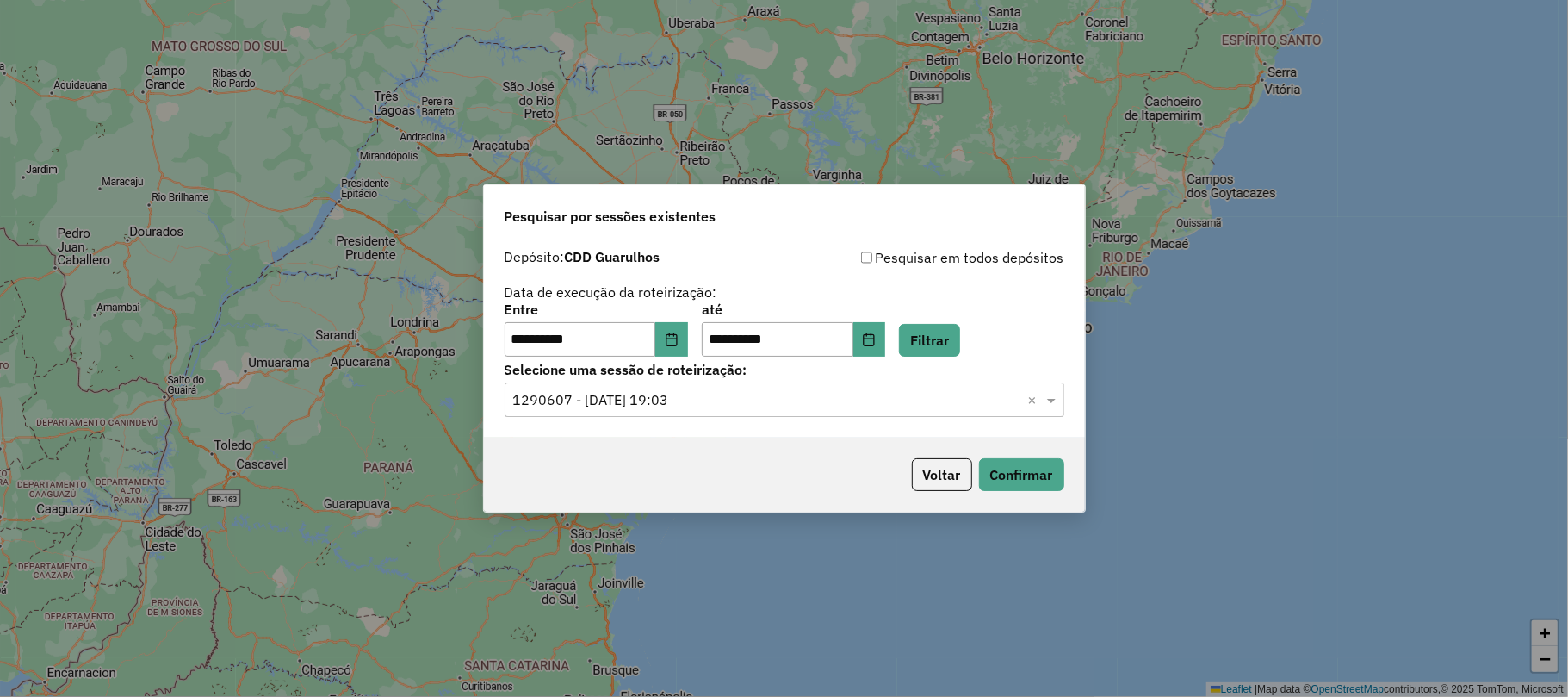
click at [701, 327] on div "**********" at bounding box center [784, 331] width 560 height 54
click at [676, 343] on icon "Choose Date" at bounding box center [672, 339] width 13 height 13
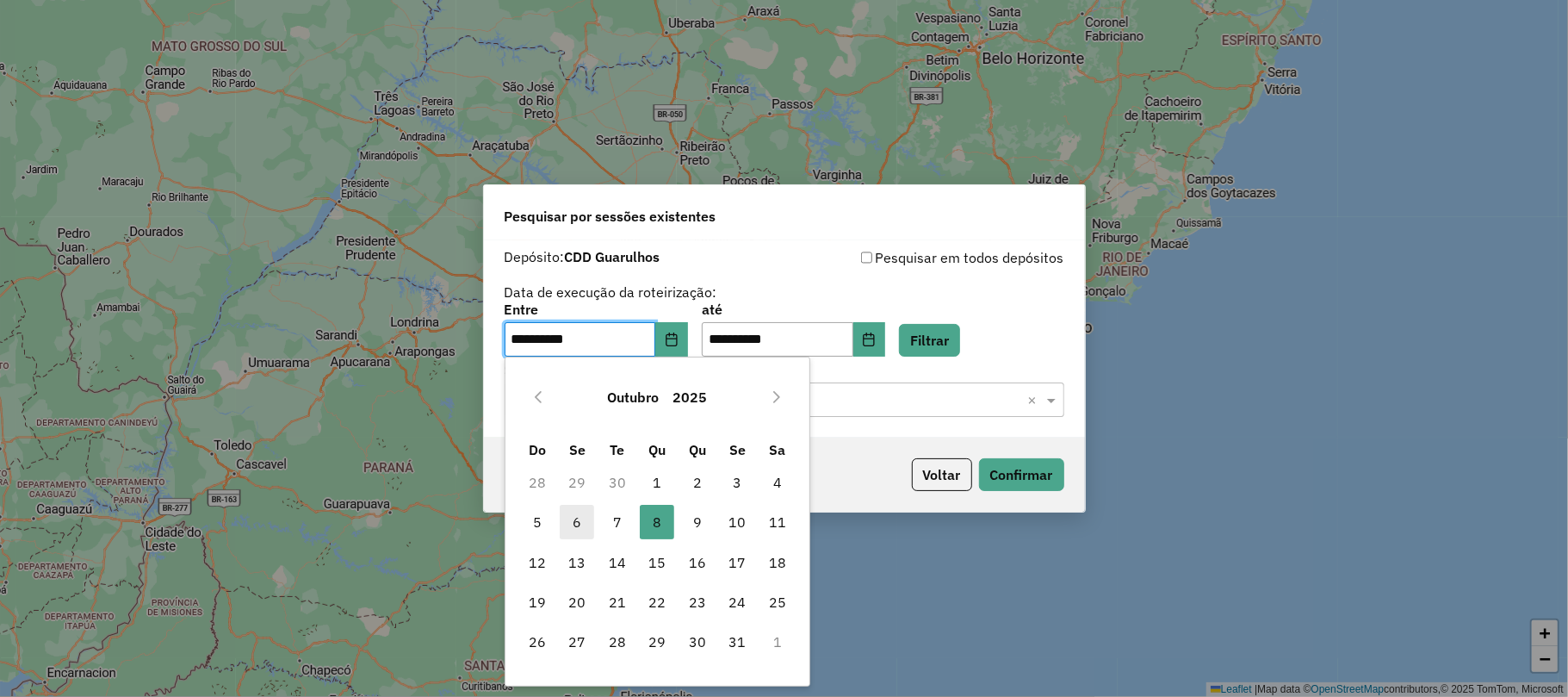
click at [563, 524] on span "6" at bounding box center [577, 522] width 34 height 34
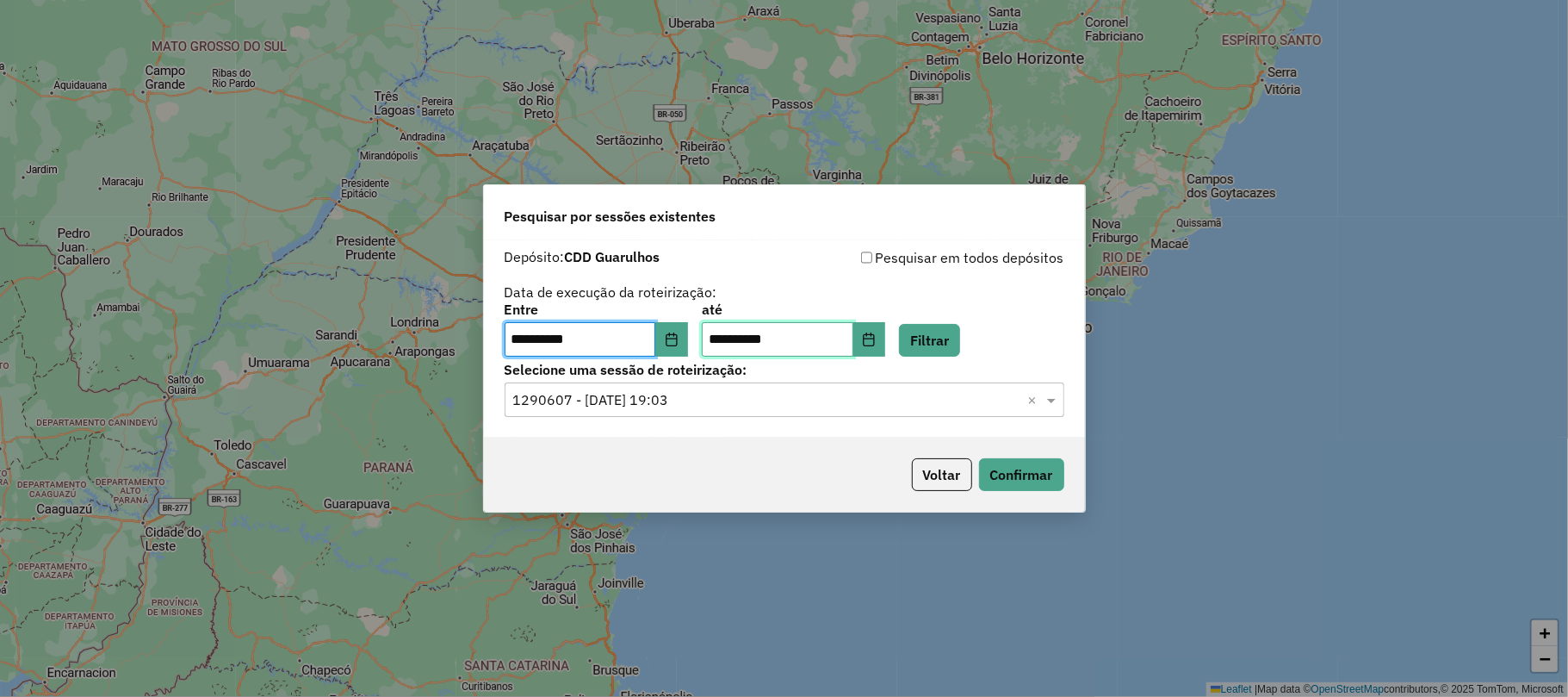
click at [817, 327] on input "**********" at bounding box center [777, 340] width 151 height 34
click at [887, 353] on button "Choose Date" at bounding box center [870, 340] width 33 height 34
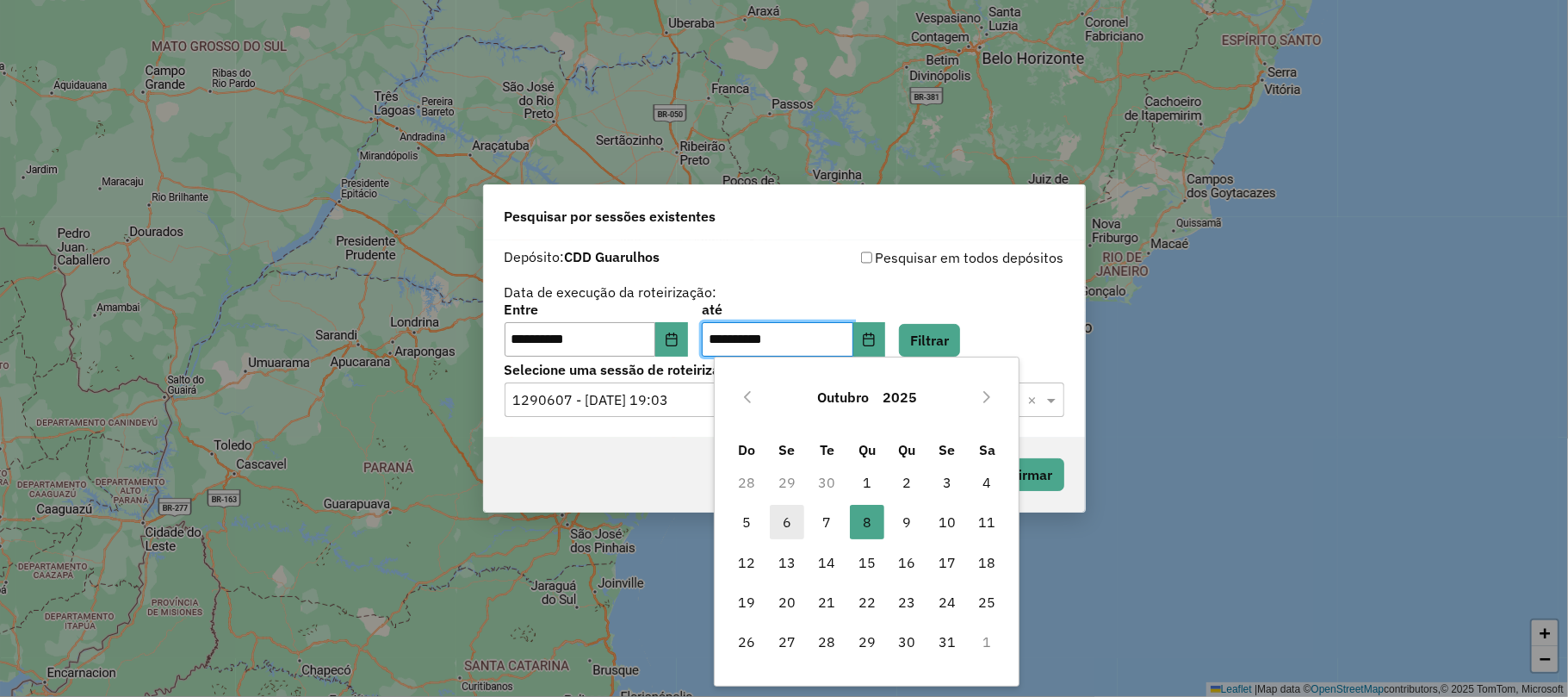
click at [790, 508] on span "6" at bounding box center [787, 522] width 34 height 34
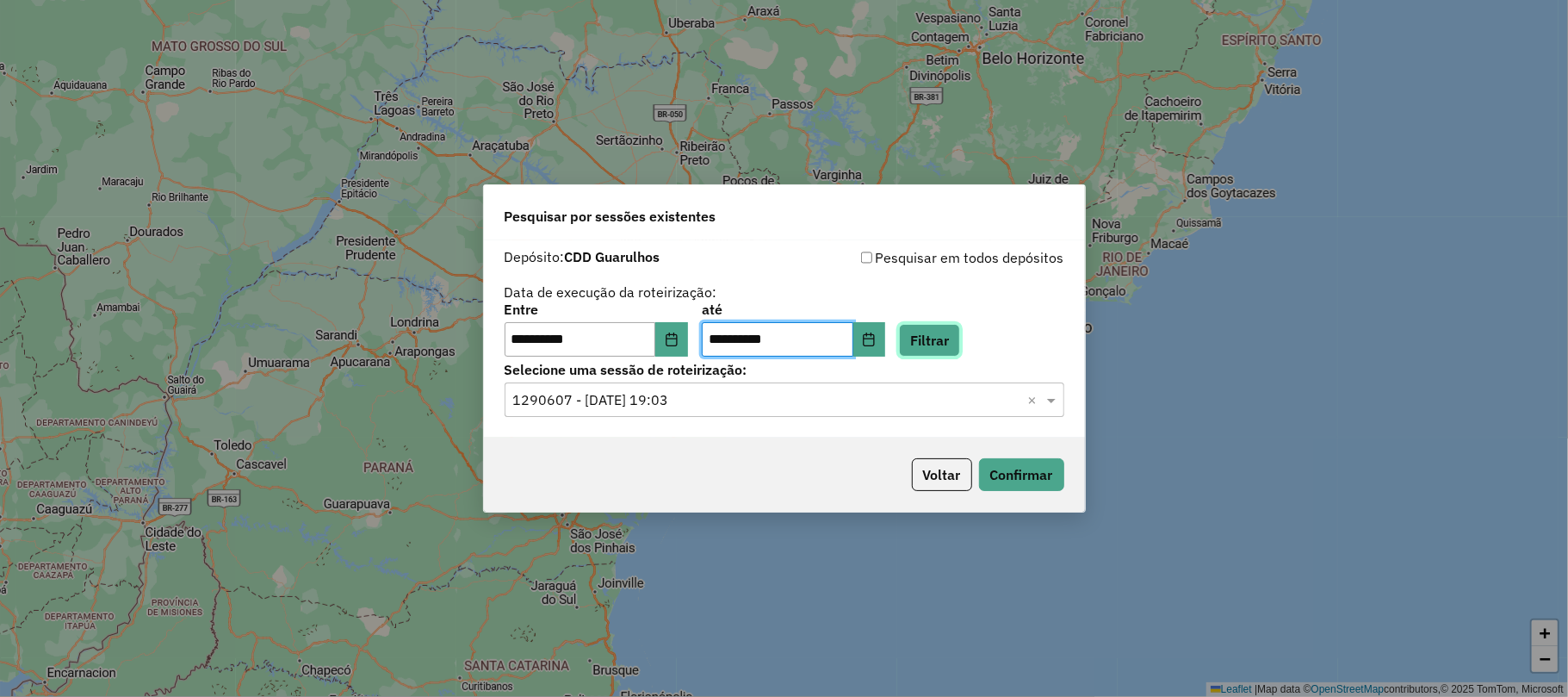
click at [951, 347] on button "Filtrar" at bounding box center [930, 340] width 61 height 33
click at [786, 411] on div "Selecione uma sessão × ×" at bounding box center [784, 400] width 560 height 34
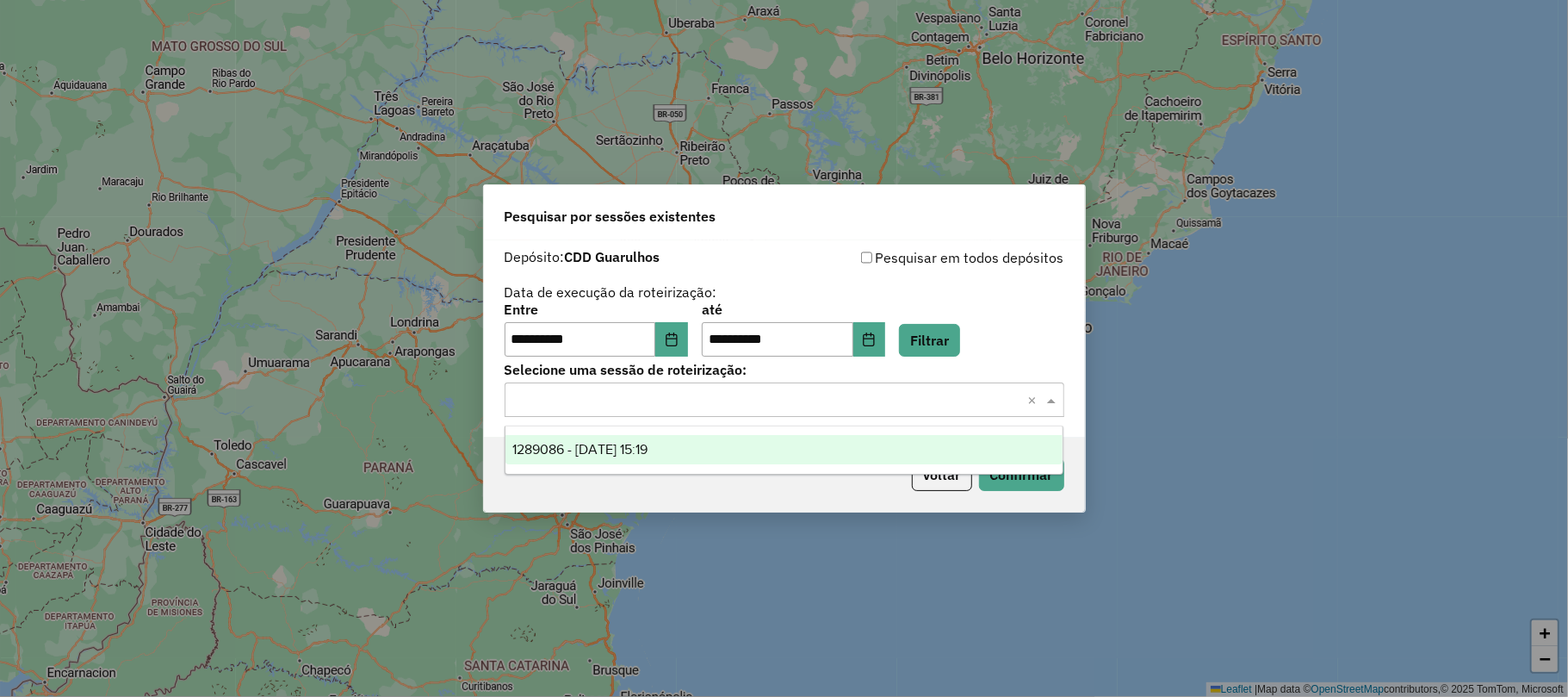
click at [666, 460] on div "1289086 - 06/10/2025 15:19" at bounding box center [784, 450] width 557 height 30
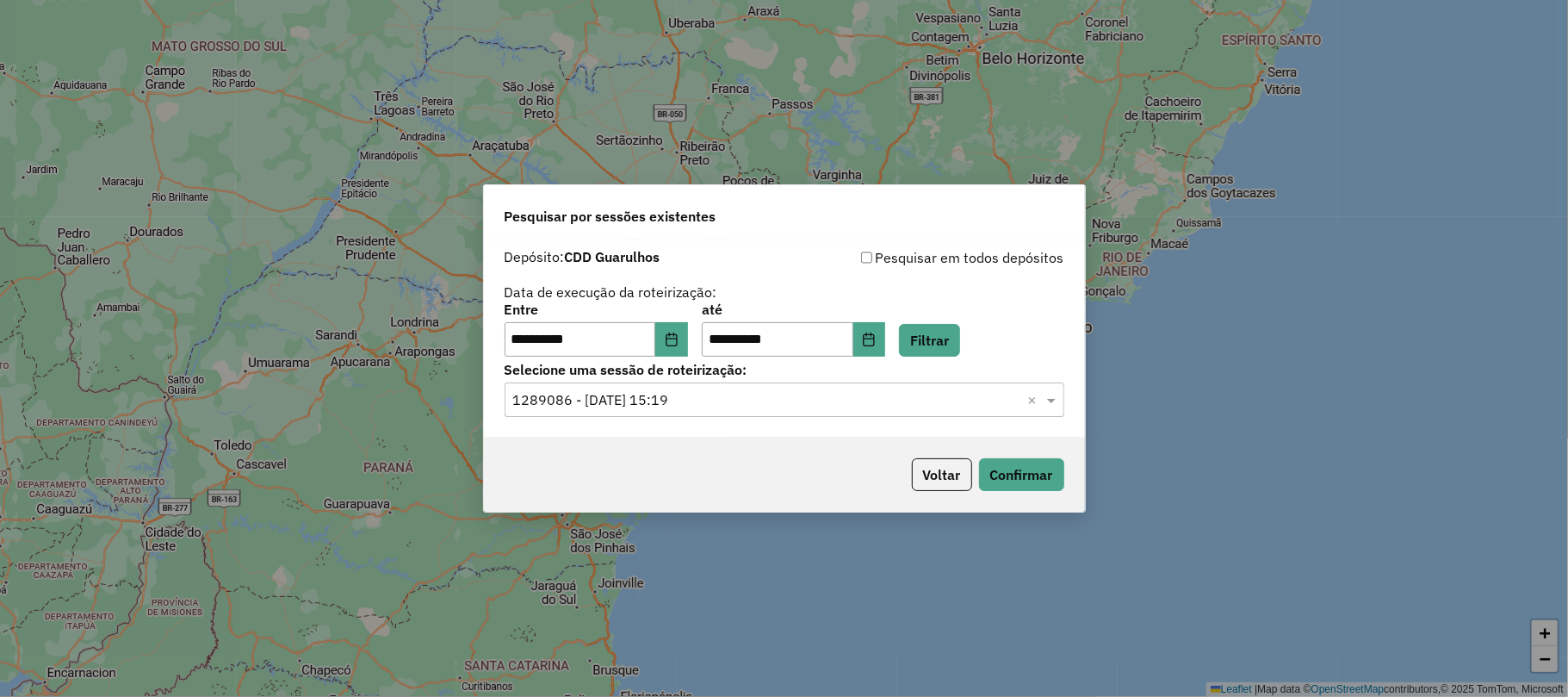
click at [1066, 469] on div "Voltar Confirmar" at bounding box center [784, 475] width 601 height 74
click at [1022, 477] on button "Confirmar" at bounding box center [1022, 475] width 85 height 33
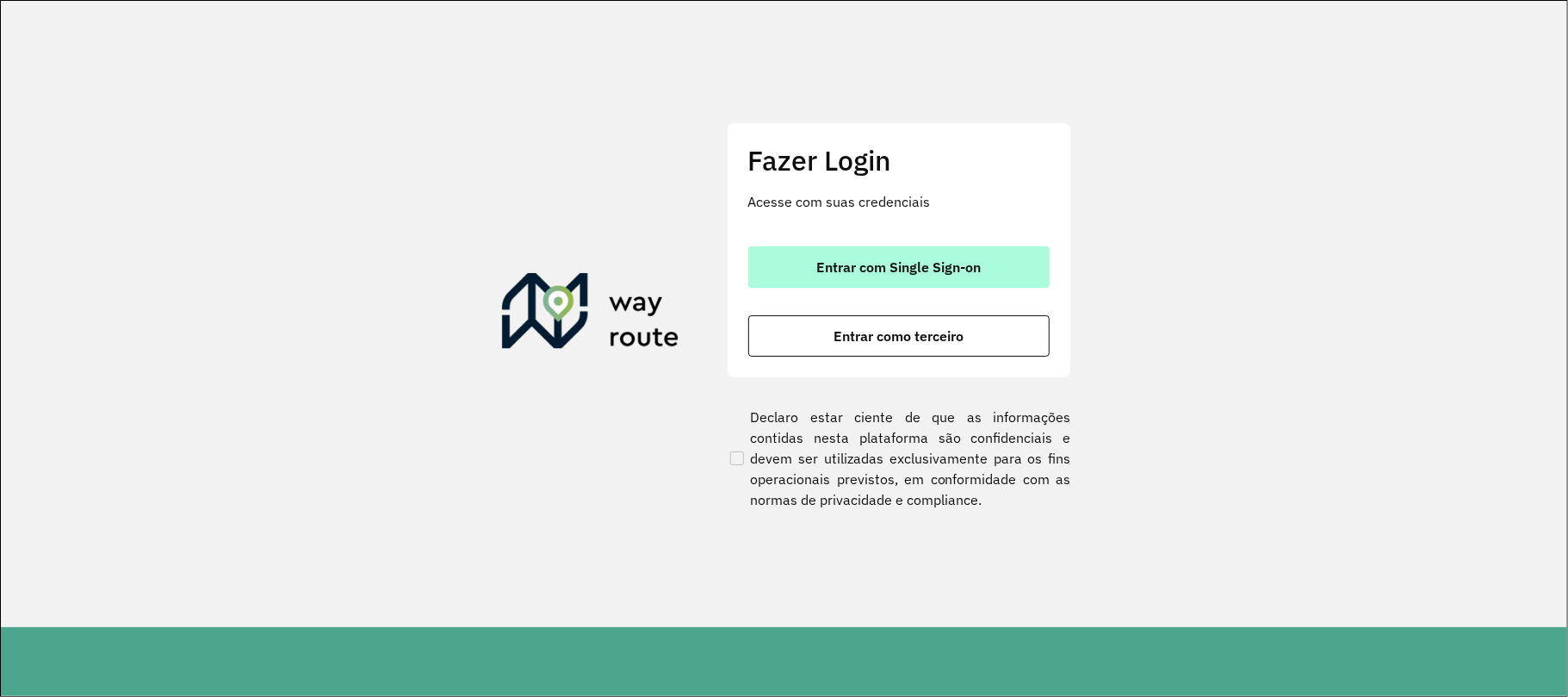
click at [938, 265] on span "Entrar com Single Sign-on" at bounding box center [899, 266] width 165 height 13
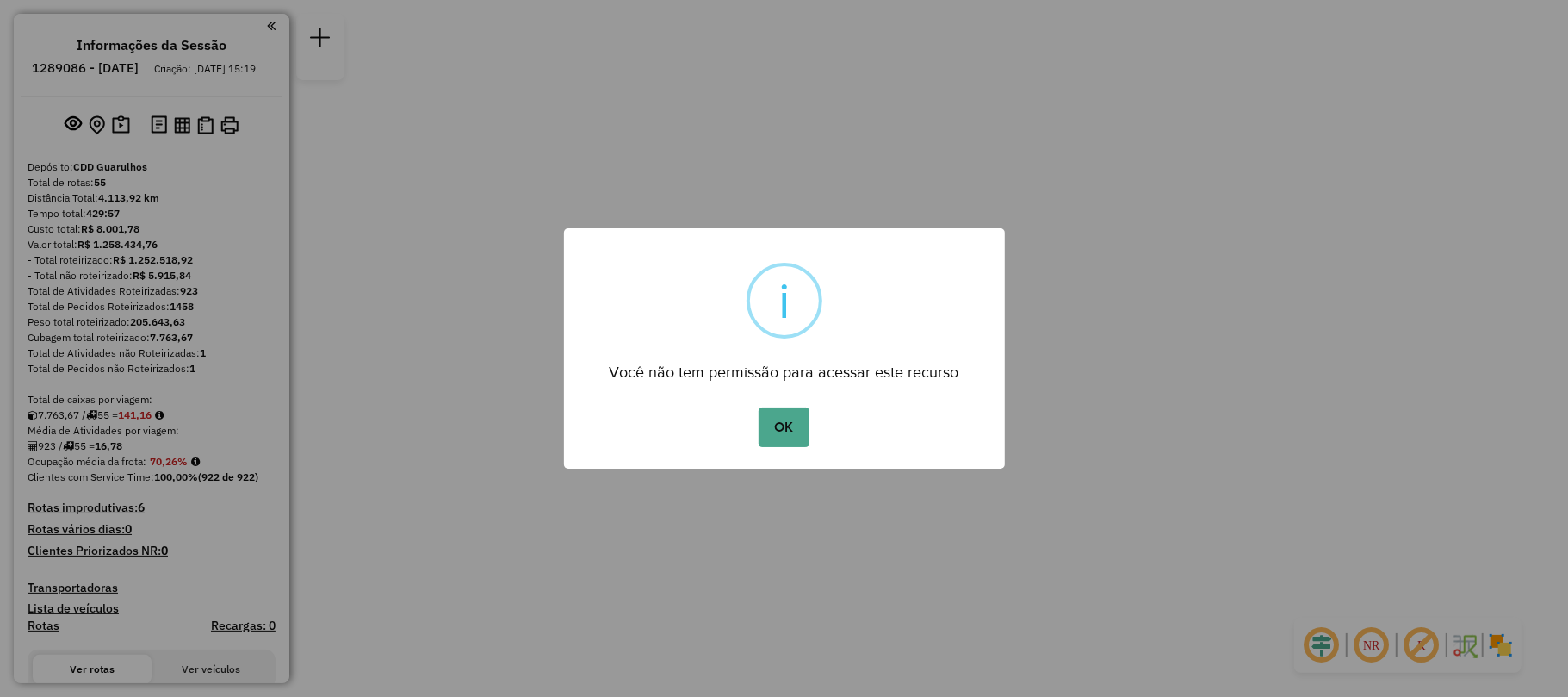
click at [810, 427] on div "OK No Cancel" at bounding box center [784, 427] width 441 height 48
click at [785, 431] on button "OK" at bounding box center [784, 427] width 51 height 39
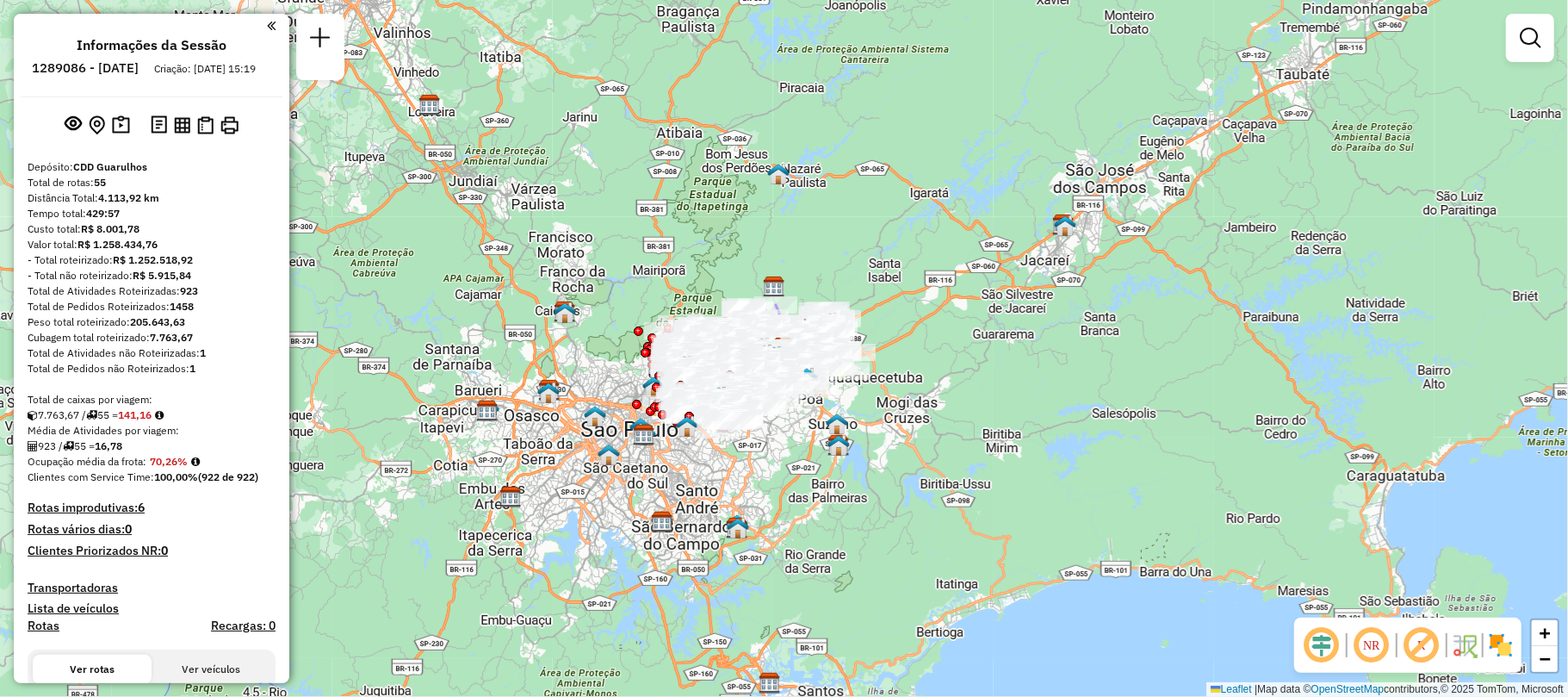
scroll to position [2287, 0]
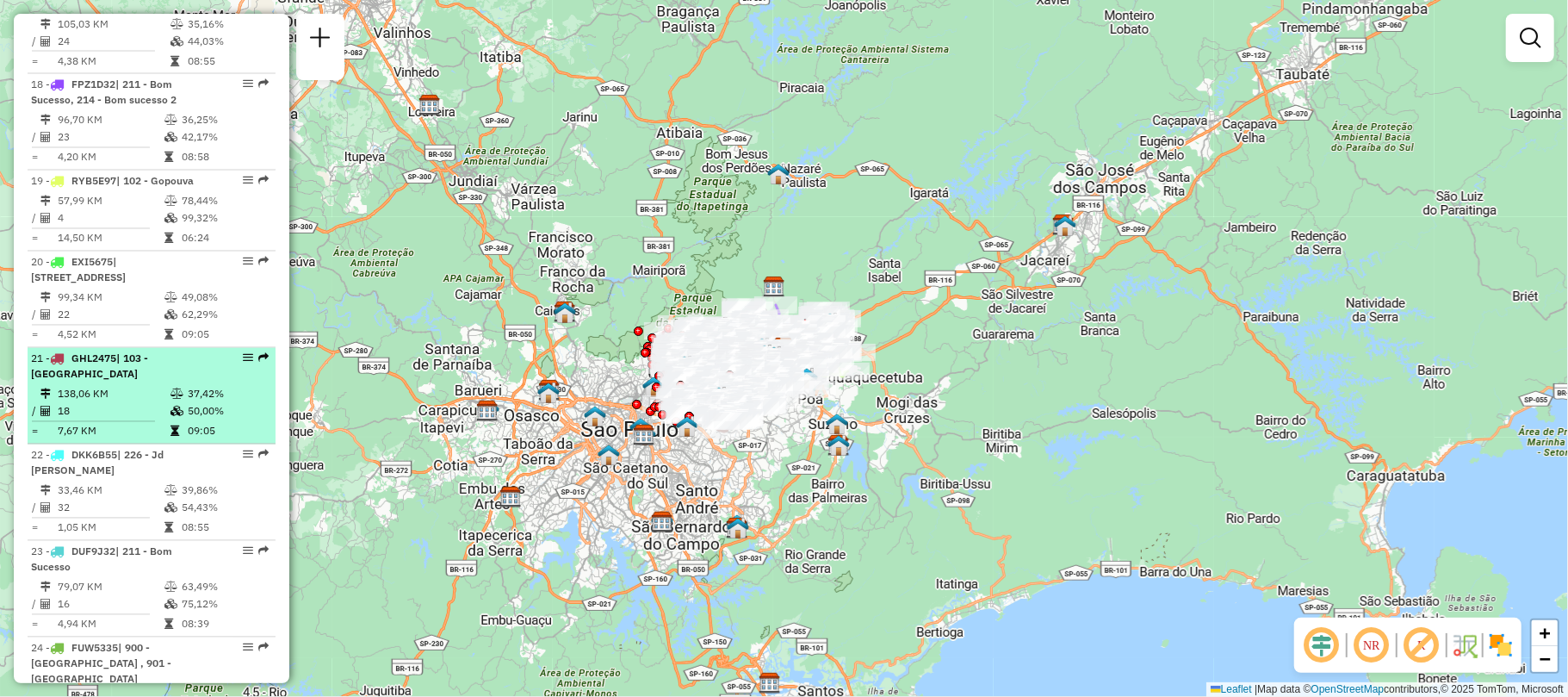
click at [135, 423] on td "7,67 KM" at bounding box center [113, 431] width 113 height 17
select select "**********"
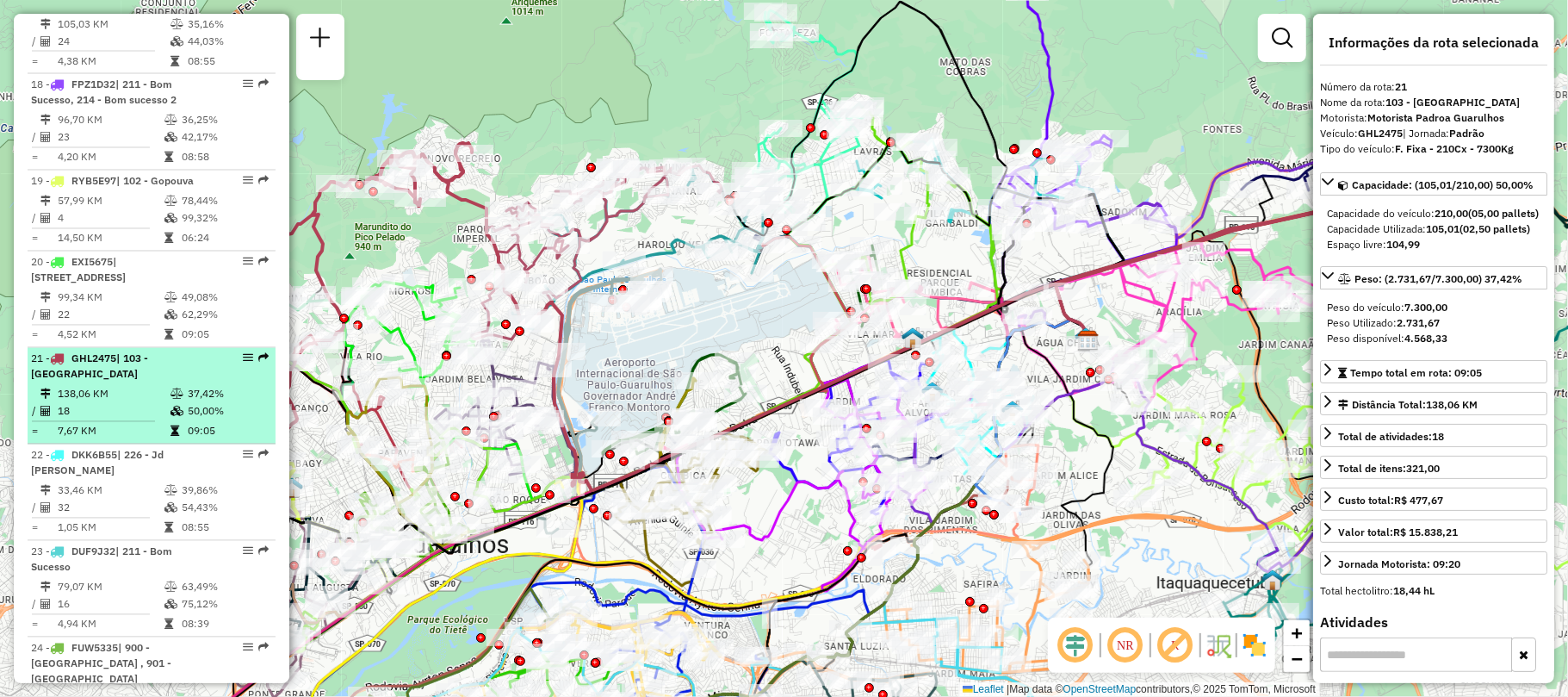
click at [243, 353] on em at bounding box center [248, 358] width 11 height 11
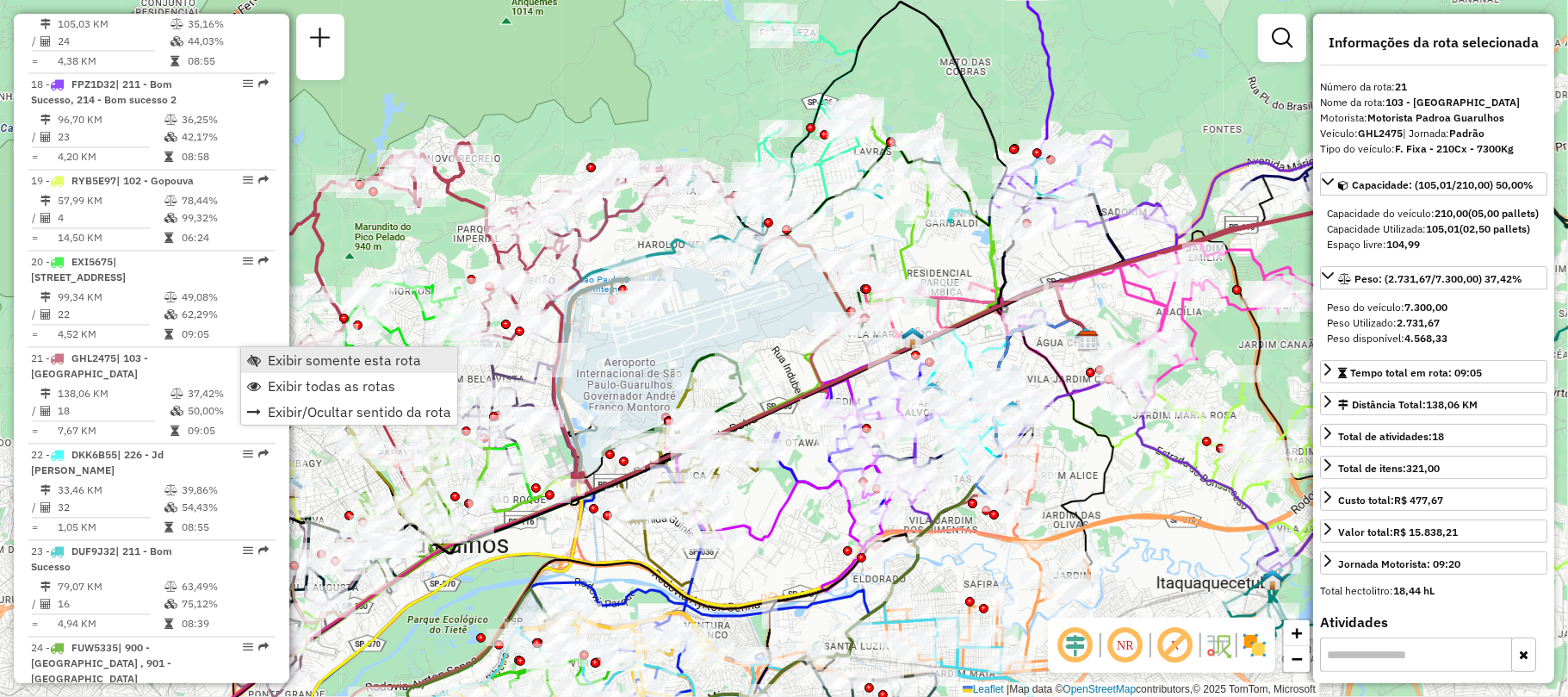
click at [293, 353] on span "Exibir somente esta rota" at bounding box center [344, 359] width 153 height 13
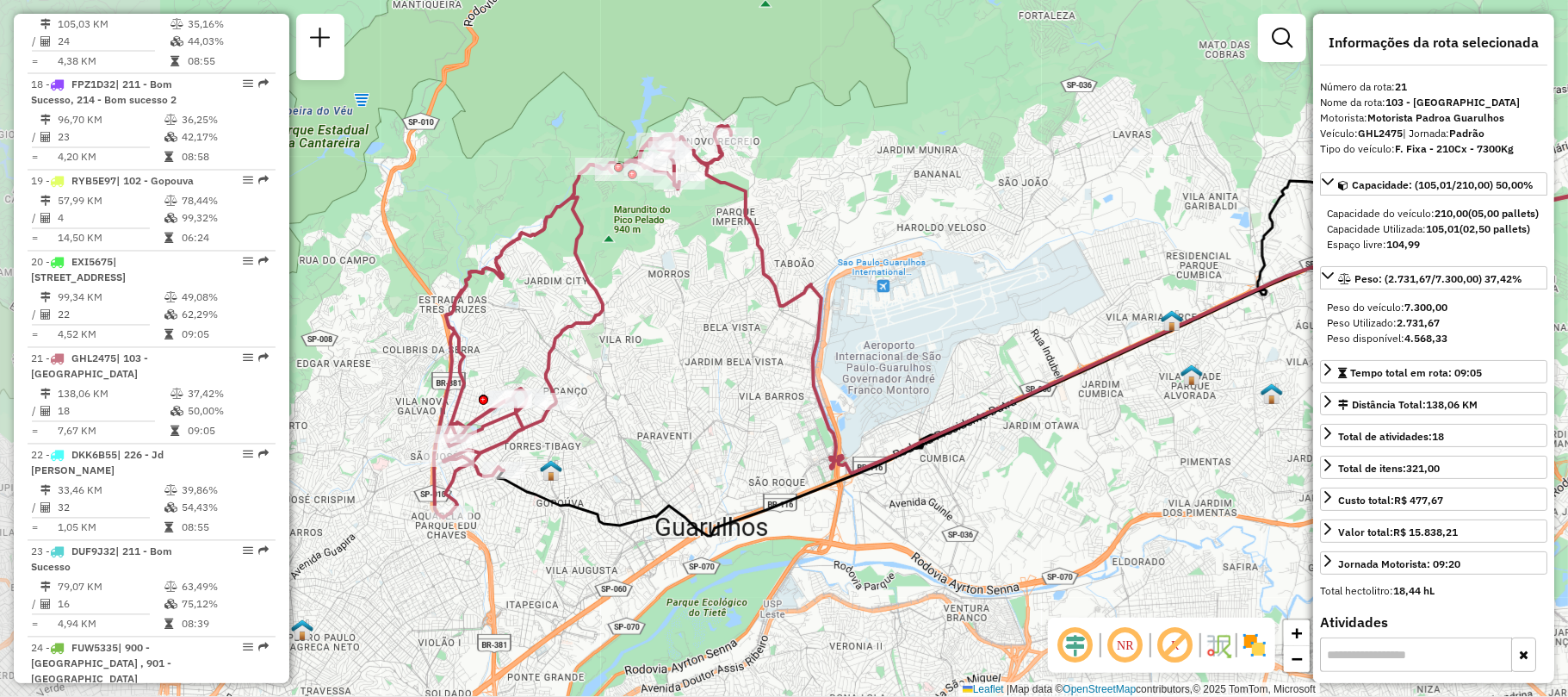
drag, startPoint x: 686, startPoint y: 270, endPoint x: 945, endPoint y: 253, distance: 259.6
click at [945, 253] on div "Janela de atendimento Grade de atendimento Capacidade Transportadoras Veículos …" at bounding box center [784, 348] width 1568 height 697
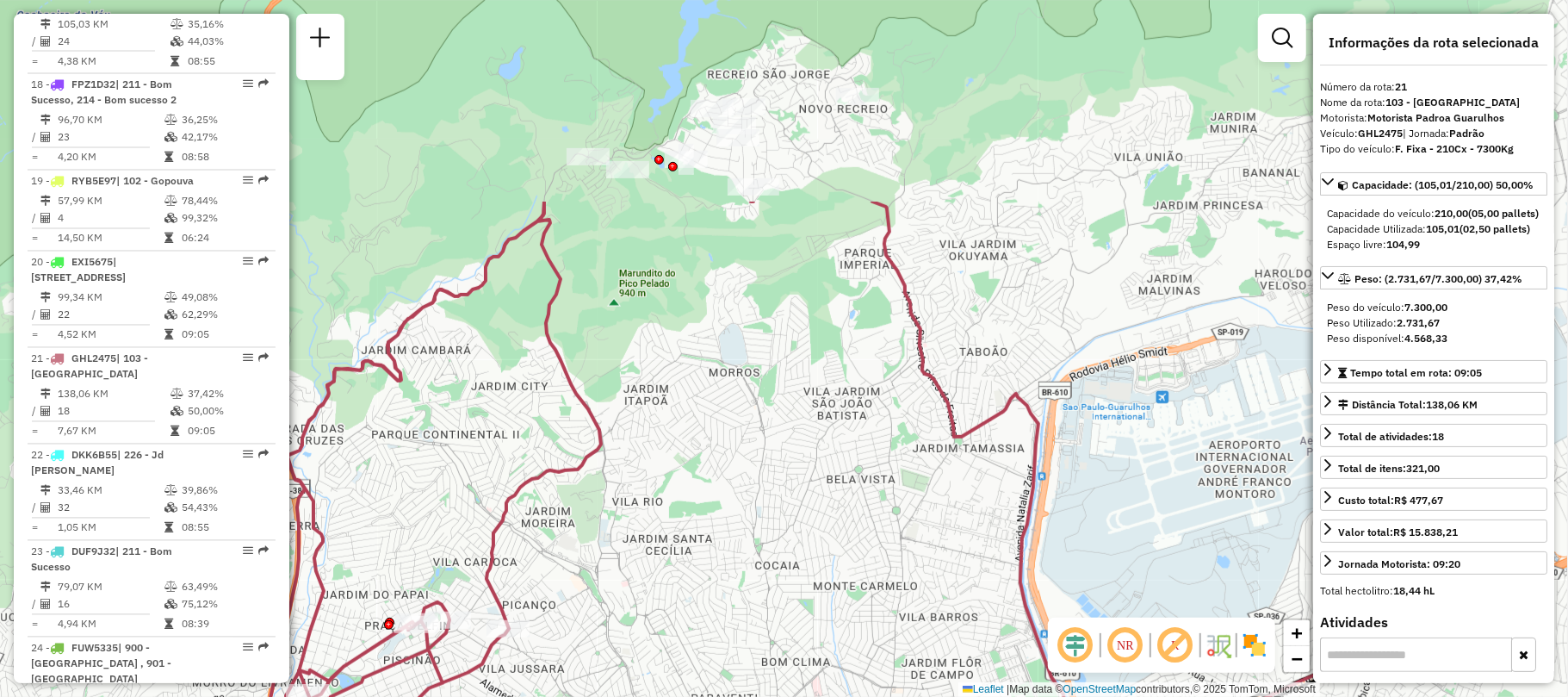
drag, startPoint x: 1030, startPoint y: 343, endPoint x: 772, endPoint y: 611, distance: 372.0
click at [772, 611] on div "Janela de atendimento Grade de atendimento Capacidade Transportadoras Veículos …" at bounding box center [784, 348] width 1568 height 697
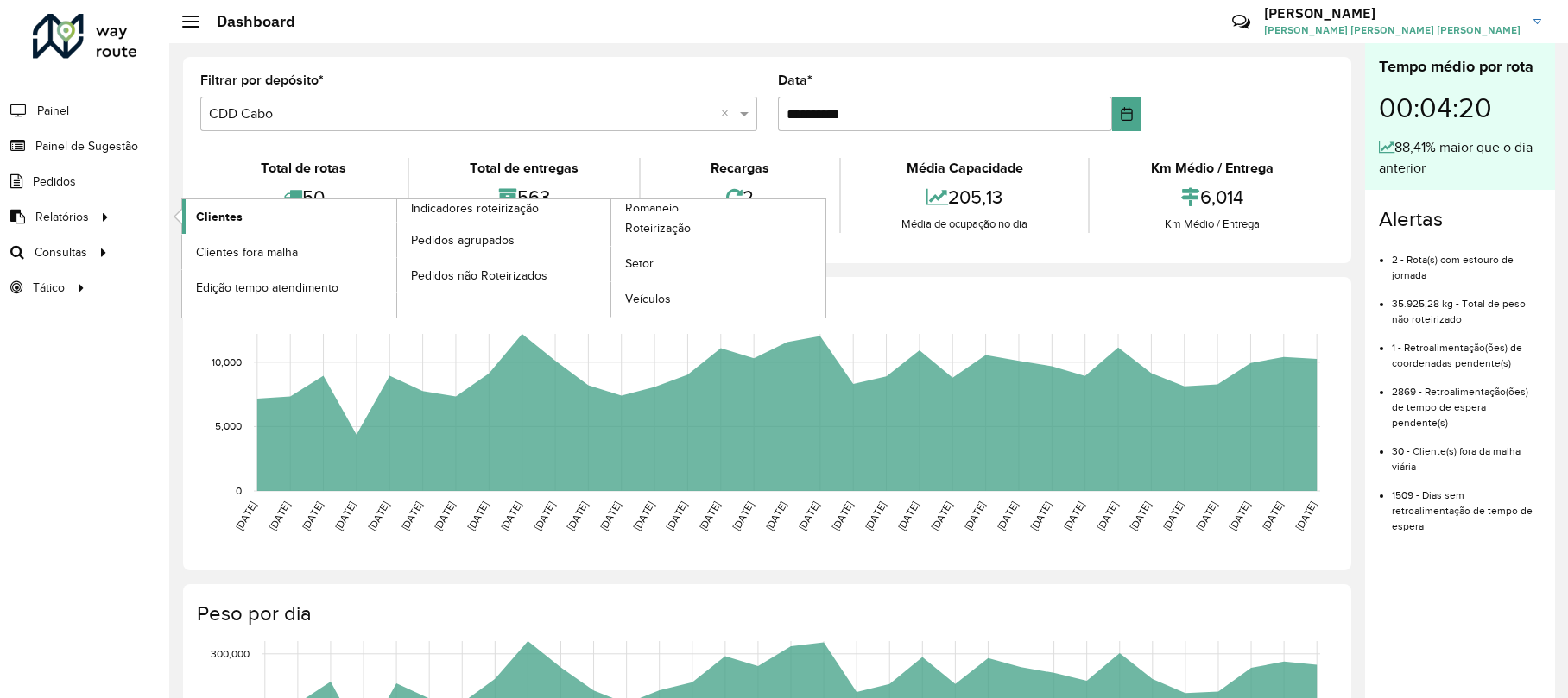
click at [204, 228] on link "Clientes" at bounding box center [289, 216] width 215 height 34
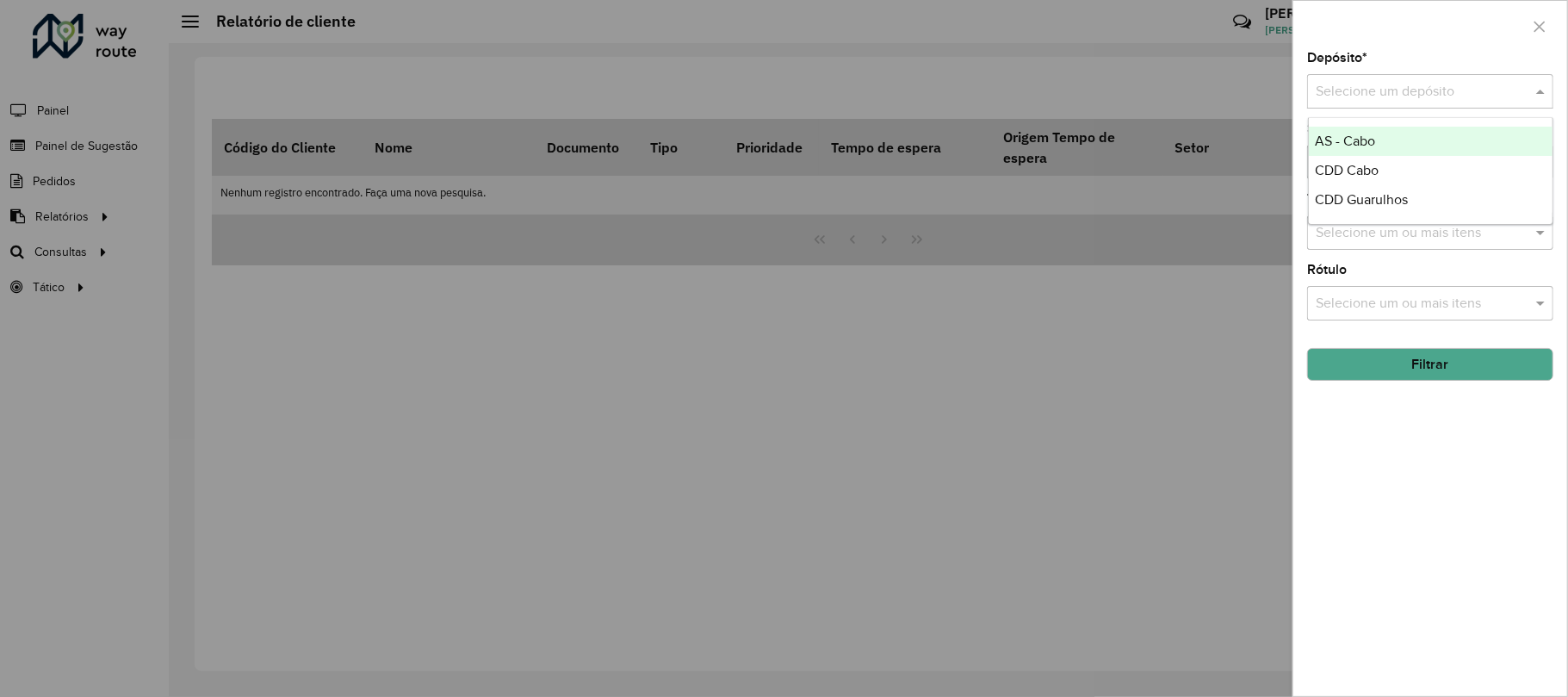
click at [1427, 107] on div "Selecione um depósito" at bounding box center [1430, 91] width 246 height 34
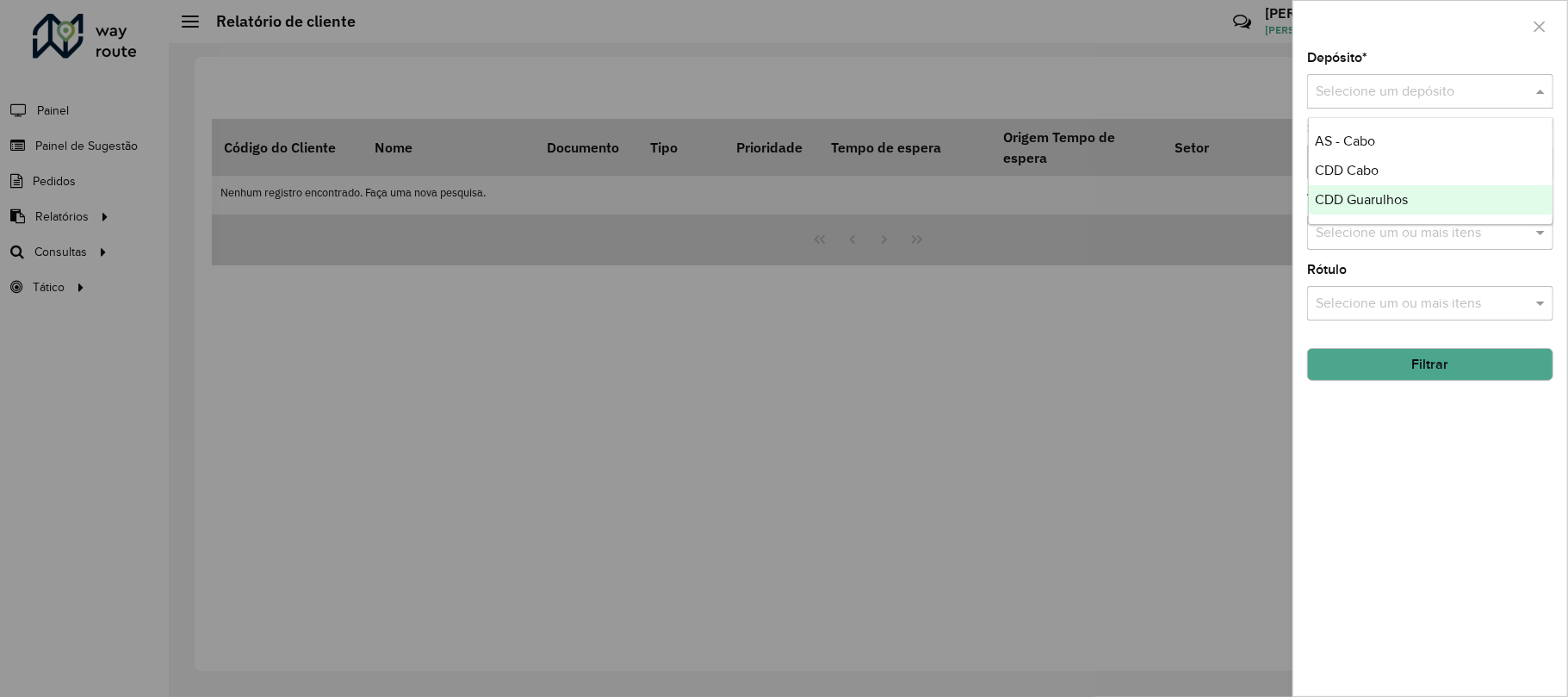
click at [1375, 201] on span "CDD Guarulhos" at bounding box center [1363, 199] width 93 height 14
click at [1367, 157] on input "text" at bounding box center [1422, 162] width 220 height 21
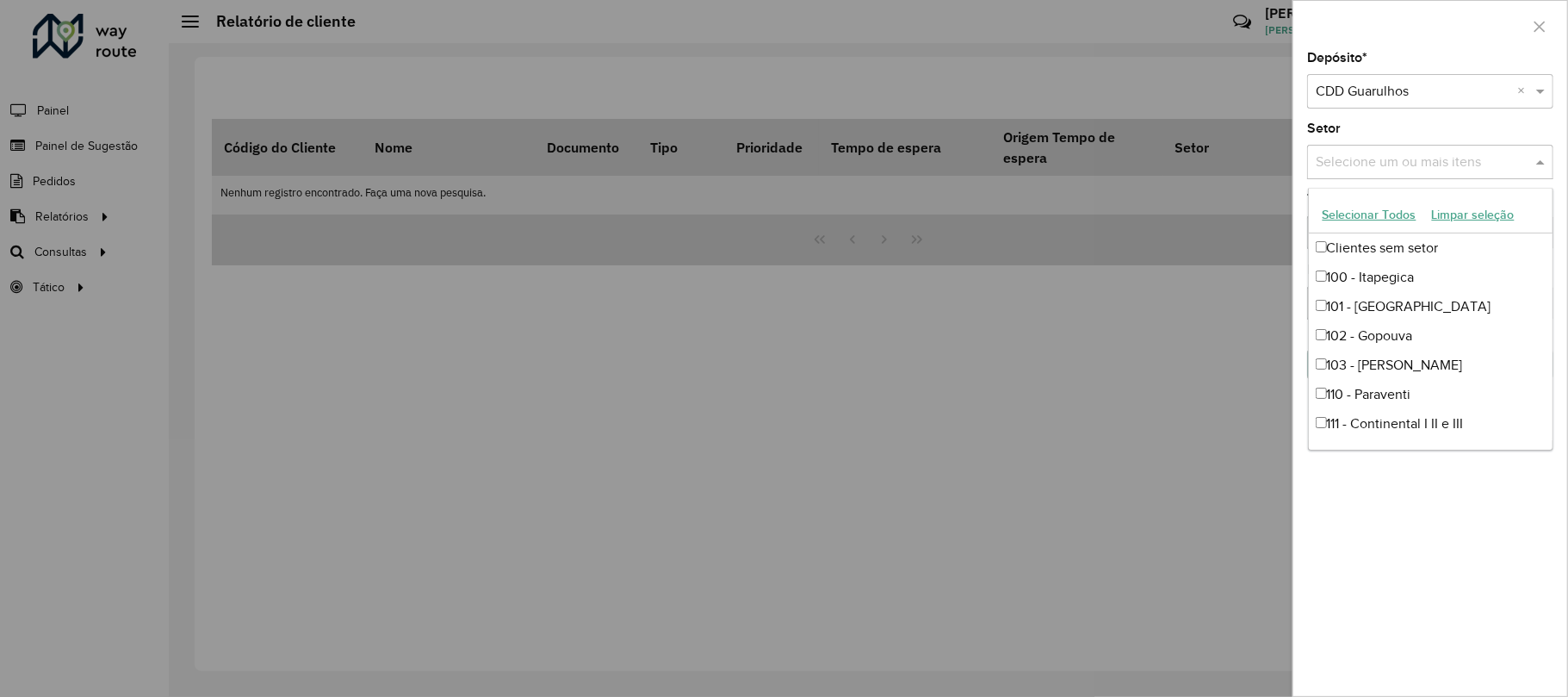
scroll to position [460, 0]
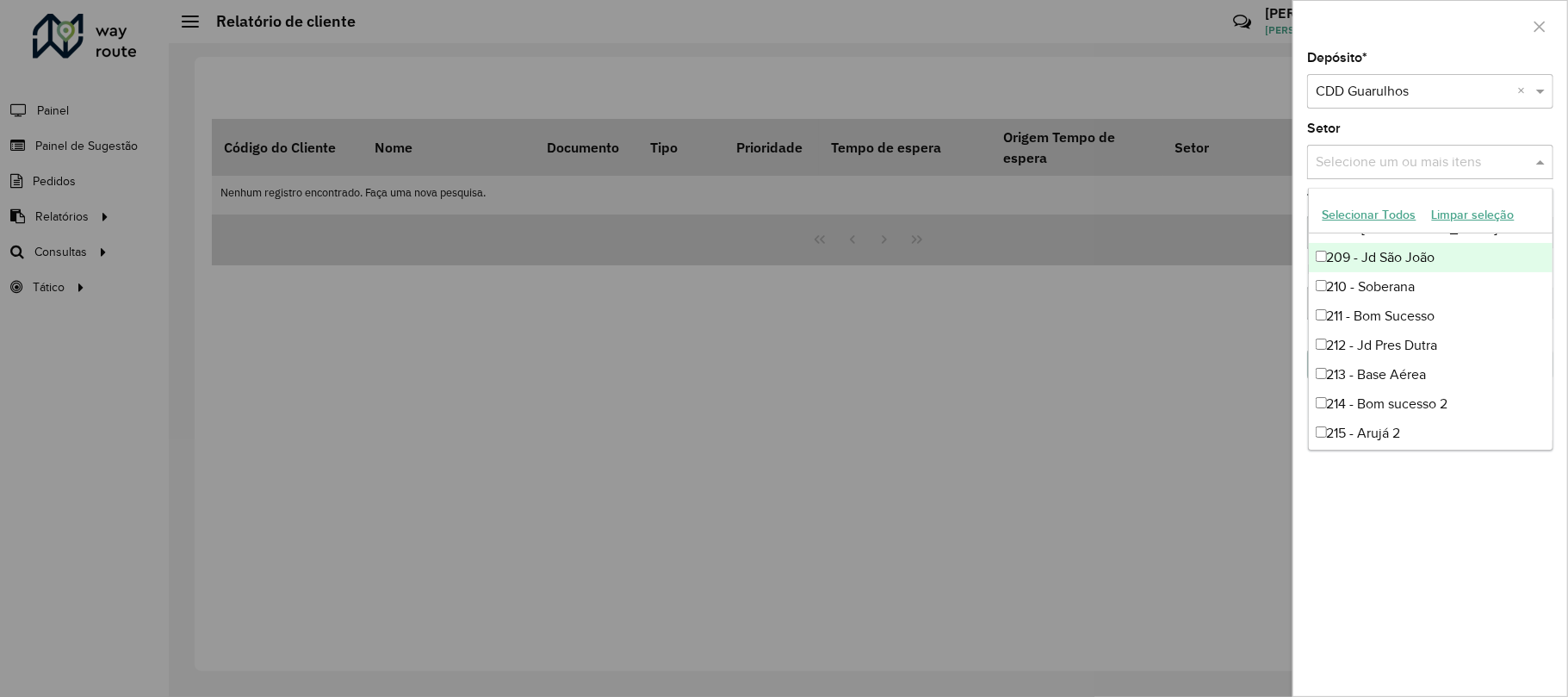
click at [1403, 168] on input "text" at bounding box center [1422, 162] width 220 height 21
click at [1550, 157] on span at bounding box center [1543, 161] width 21 height 21
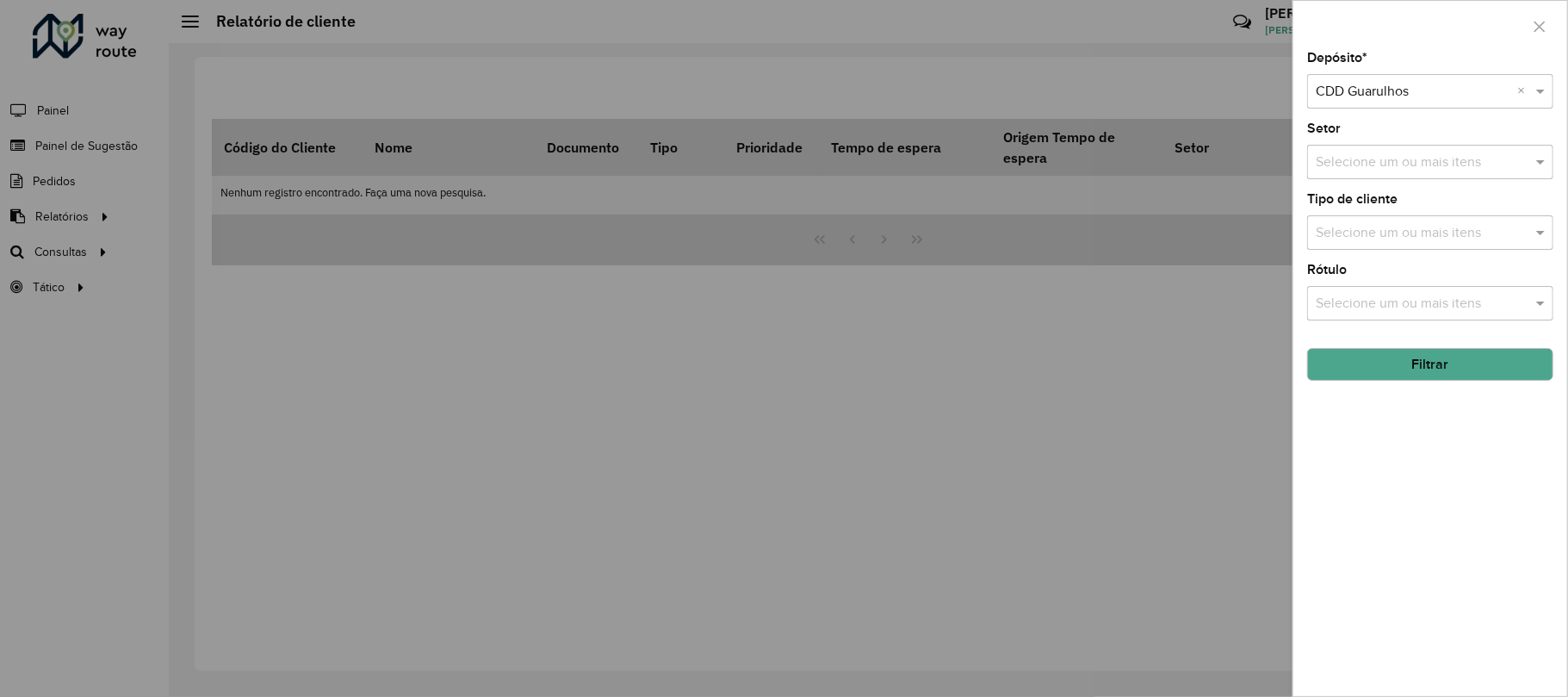
click at [1421, 228] on input "text" at bounding box center [1422, 233] width 220 height 21
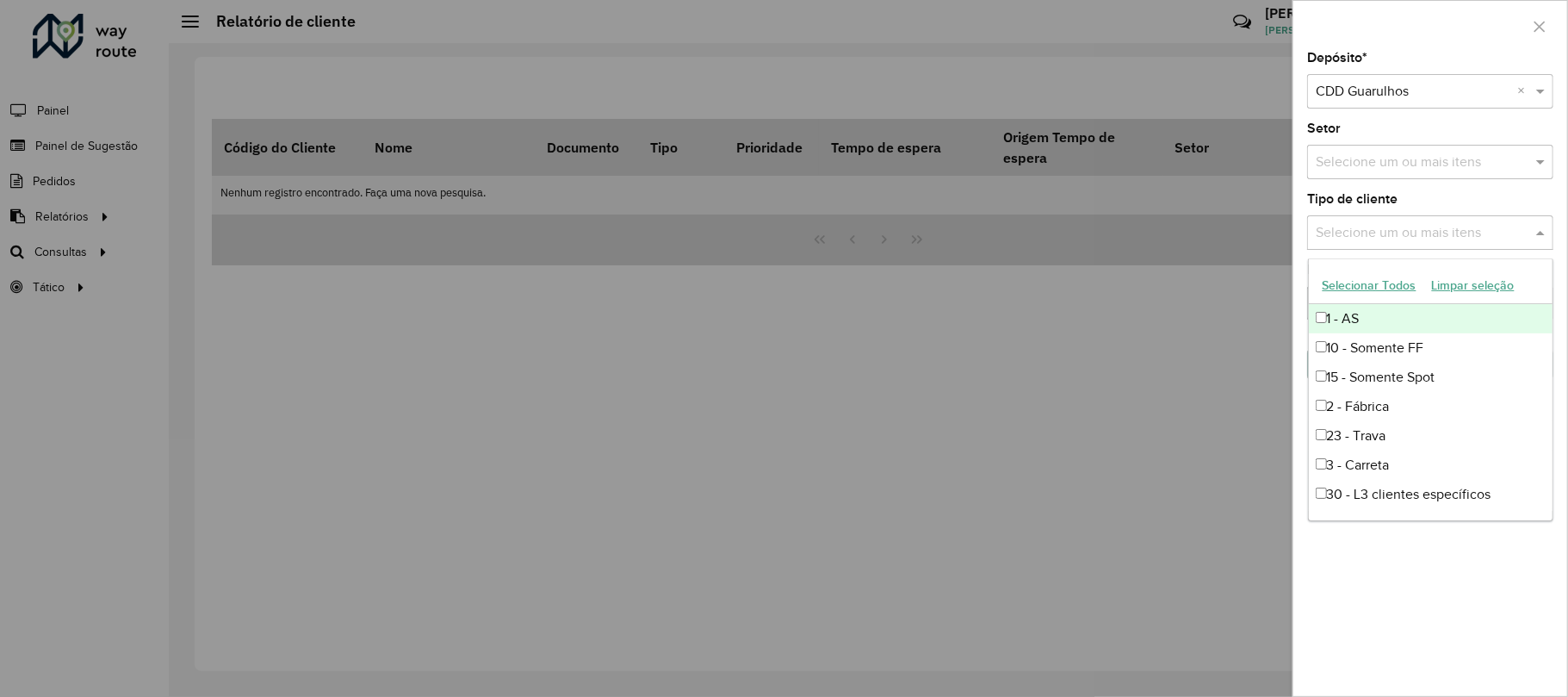
click at [1362, 317] on div "1 - AS" at bounding box center [1431, 319] width 244 height 30
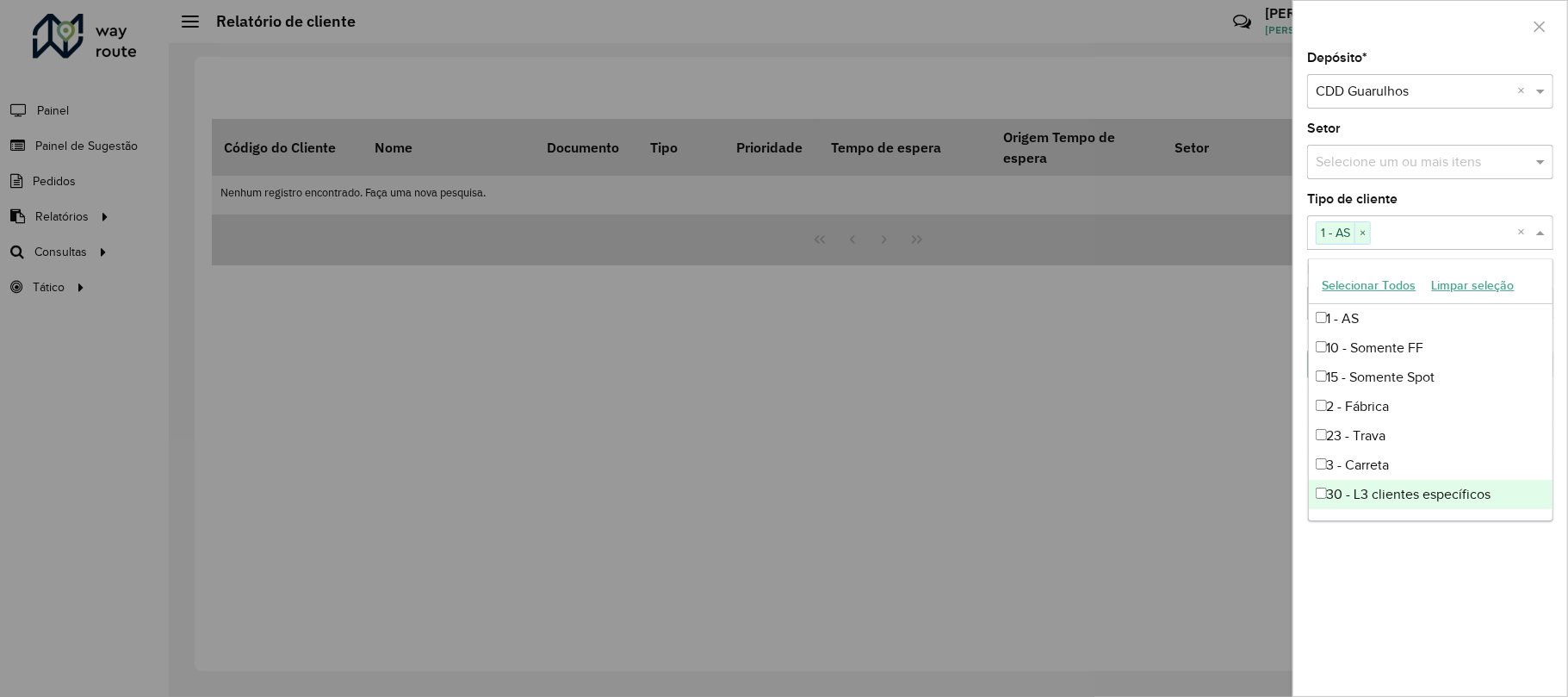
click at [1395, 558] on div "Depósito * Selecione um depósito × CDD Guarulhos × Setor Selecione um ou mais i…" at bounding box center [1431, 374] width 274 height 644
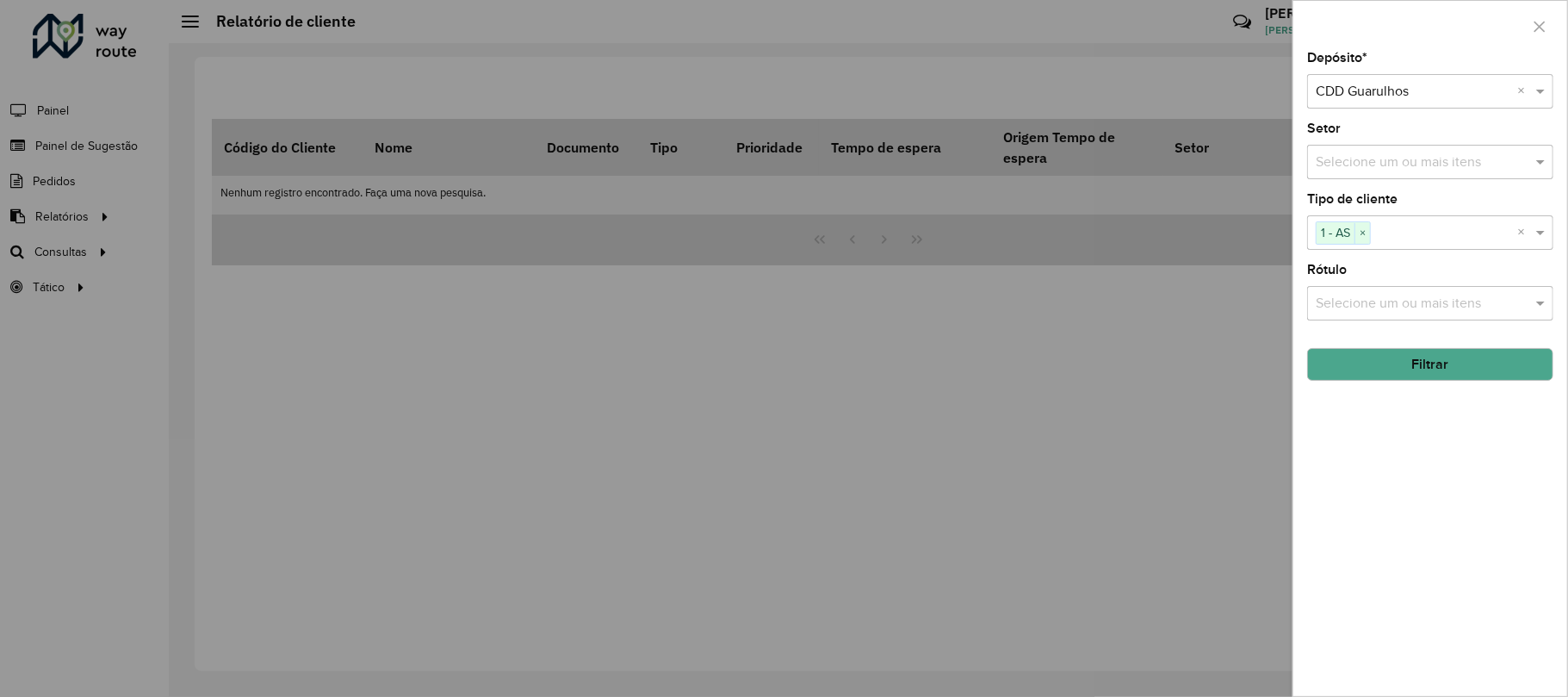
click at [1427, 369] on button "Filtrar" at bounding box center [1430, 365] width 246 height 33
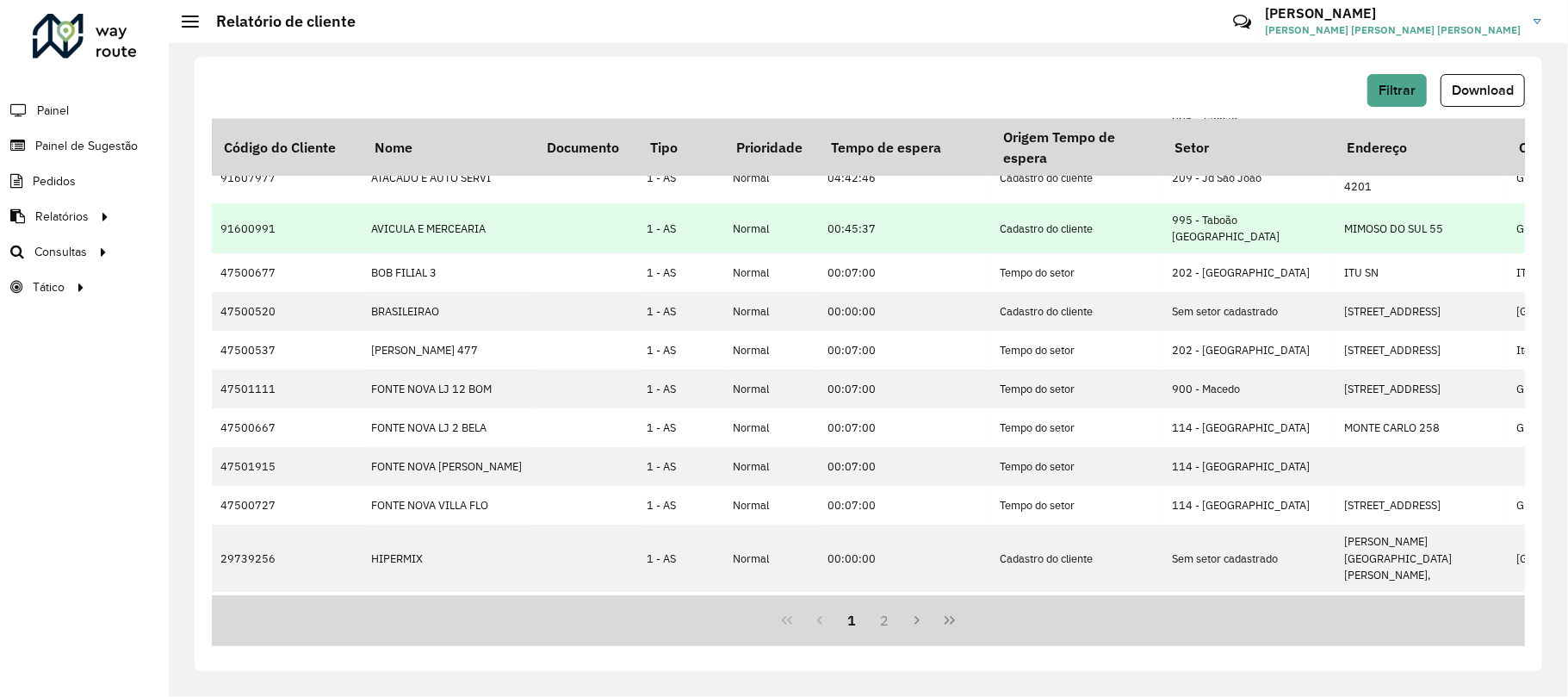
scroll to position [0, 0]
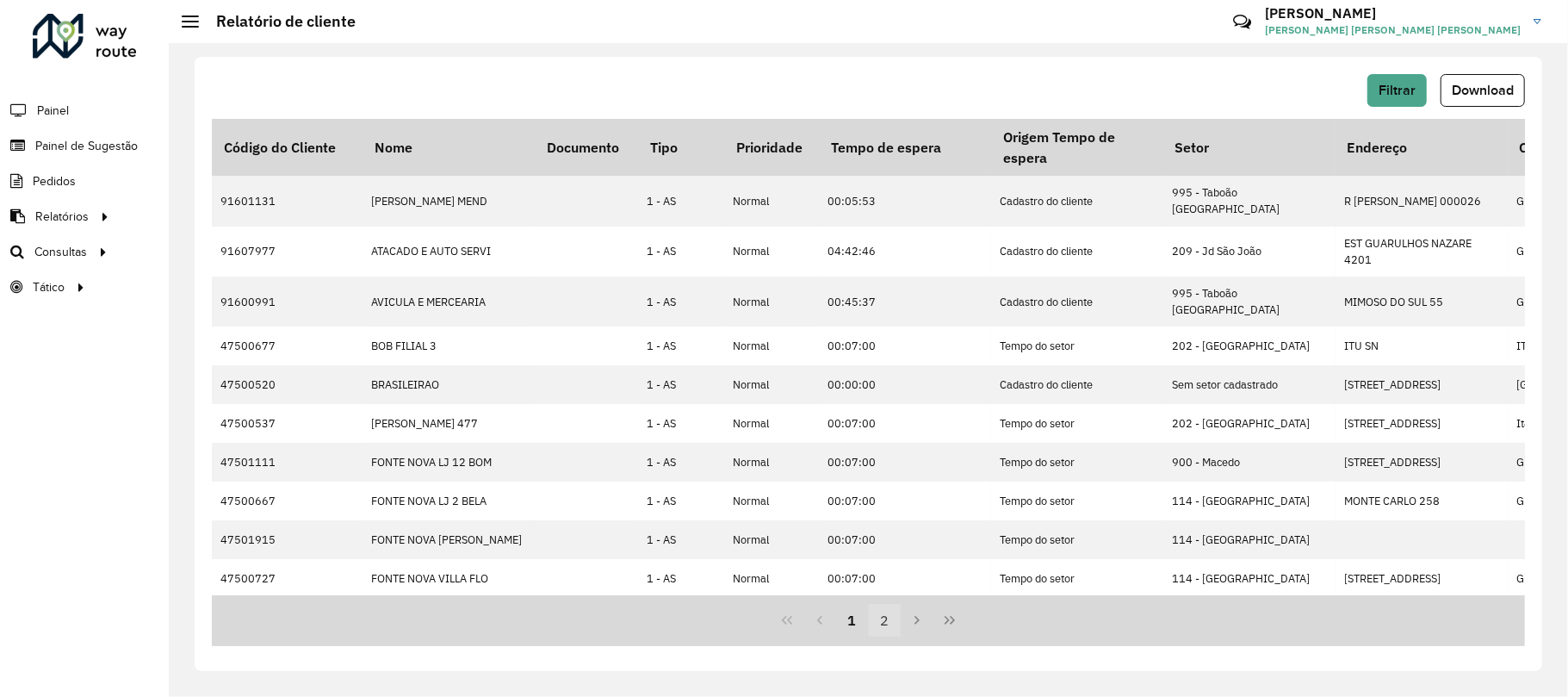
click at [887, 620] on button "2" at bounding box center [885, 620] width 33 height 33
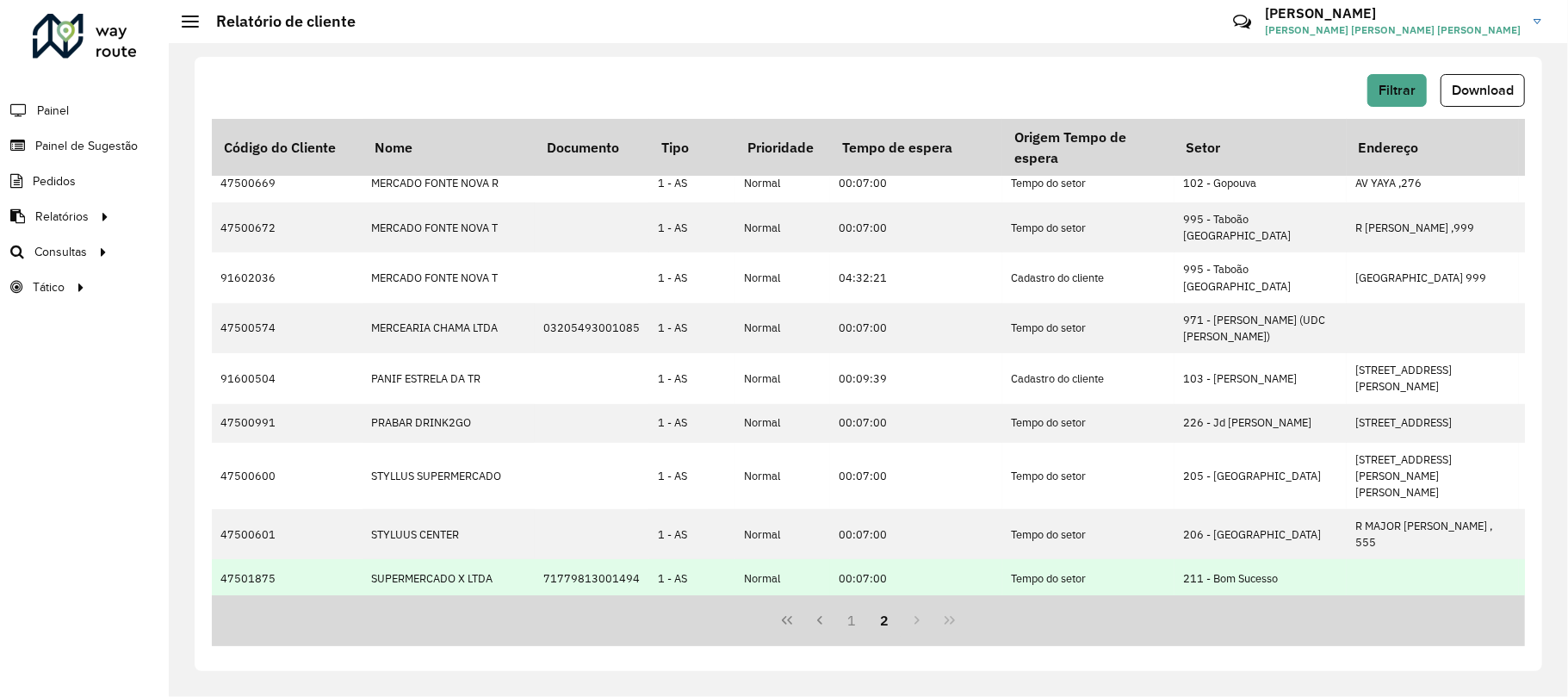
scroll to position [336, 0]
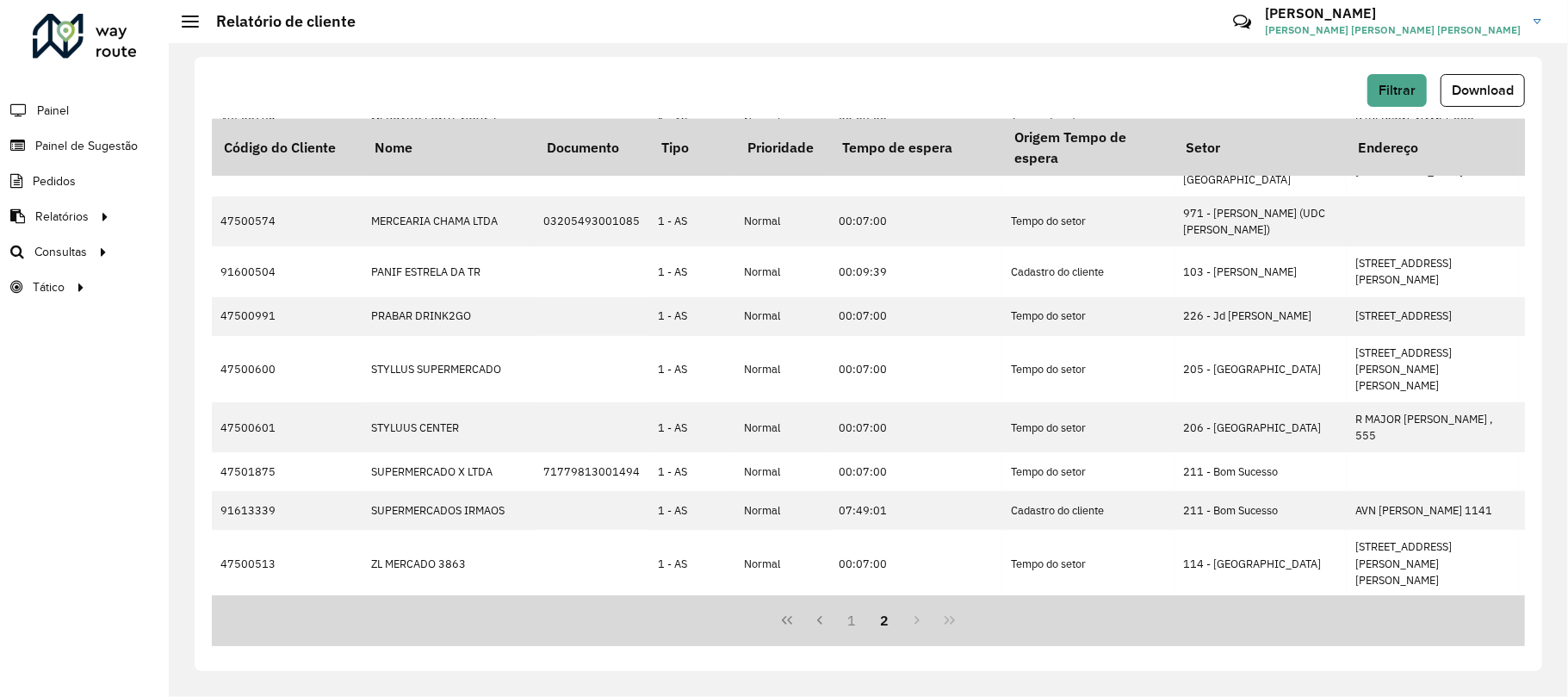
click at [852, 638] on div "1 2" at bounding box center [869, 621] width 1314 height 51
click at [852, 631] on button "1" at bounding box center [853, 620] width 33 height 33
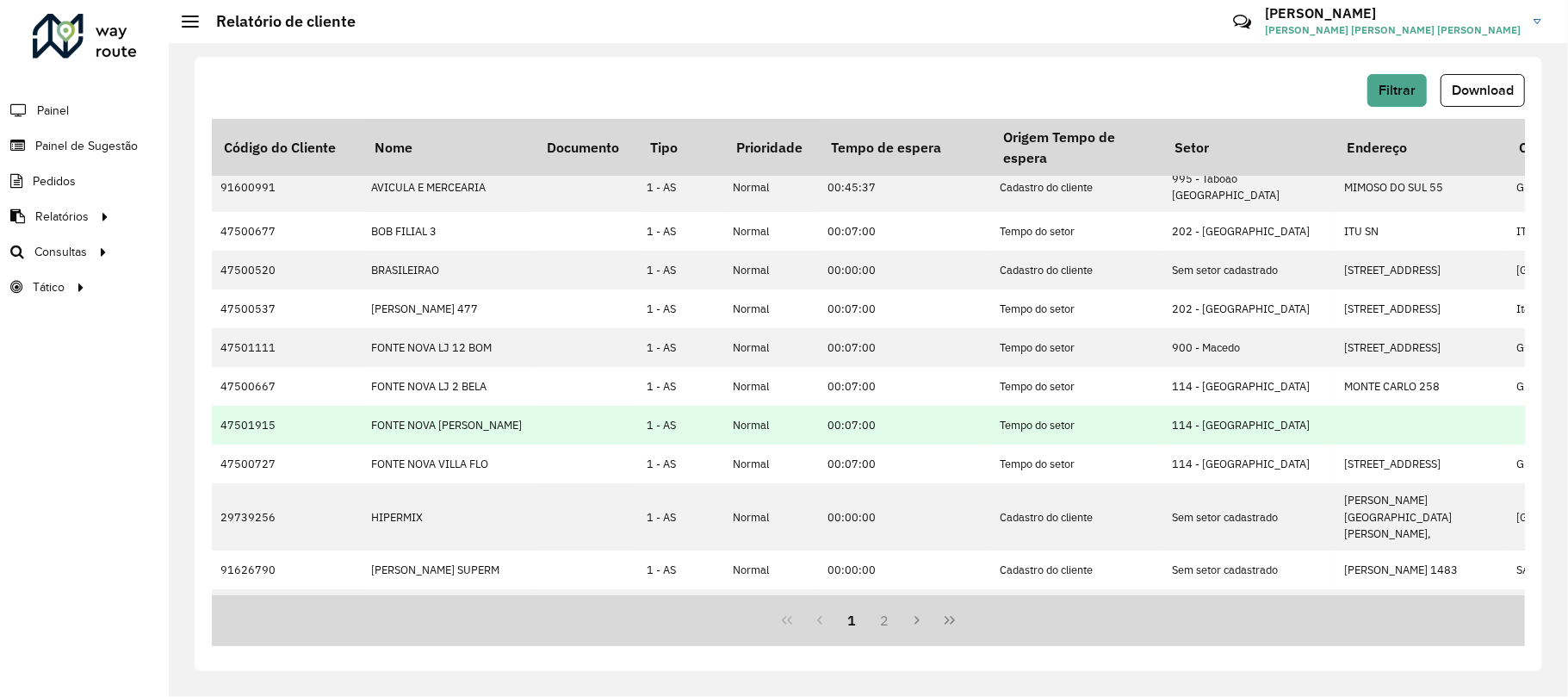
scroll to position [345, 0]
